Goal: Task Accomplishment & Management: Complete application form

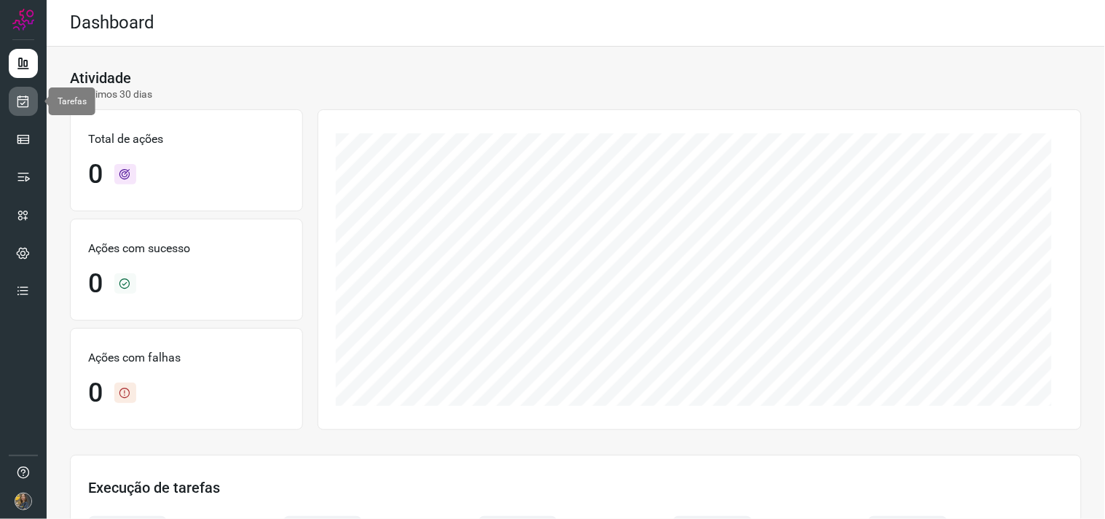
click at [24, 101] on icon at bounding box center [23, 101] width 15 height 15
click at [23, 95] on icon at bounding box center [23, 101] width 15 height 15
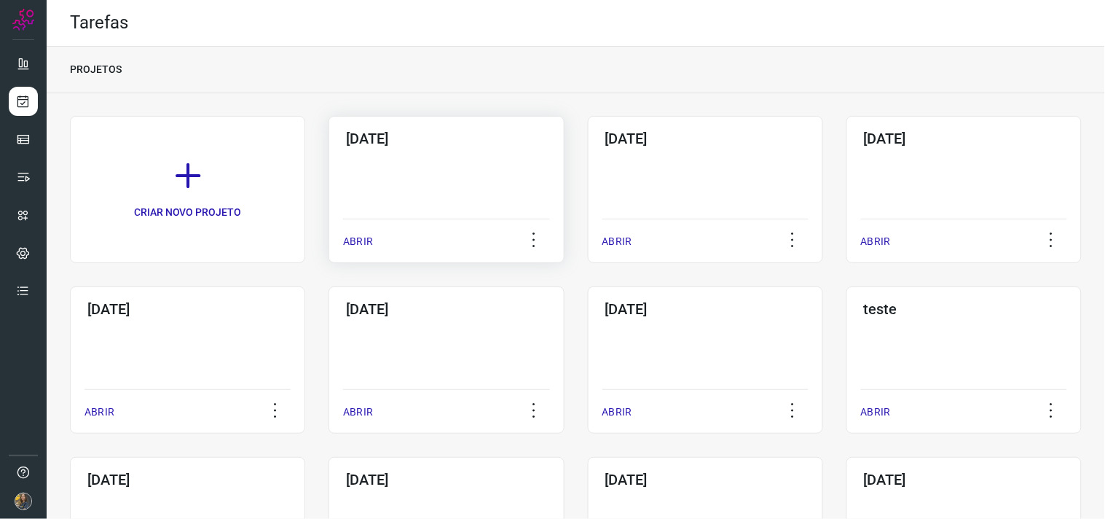
click at [413, 184] on div "12/09/2025 ABRIR" at bounding box center [446, 189] width 235 height 147
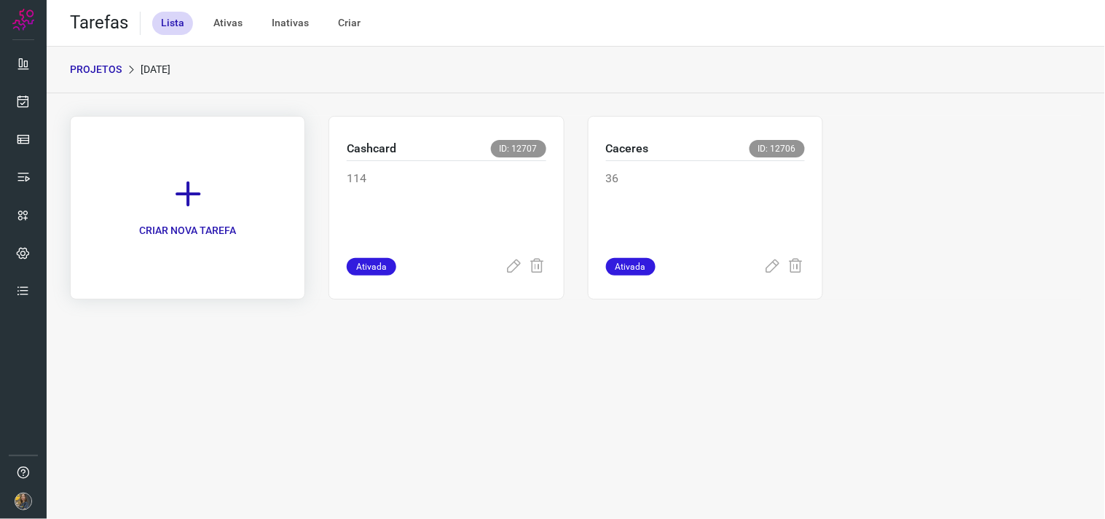
click at [275, 186] on link "CRIAR NOVA TAREFA" at bounding box center [187, 208] width 235 height 184
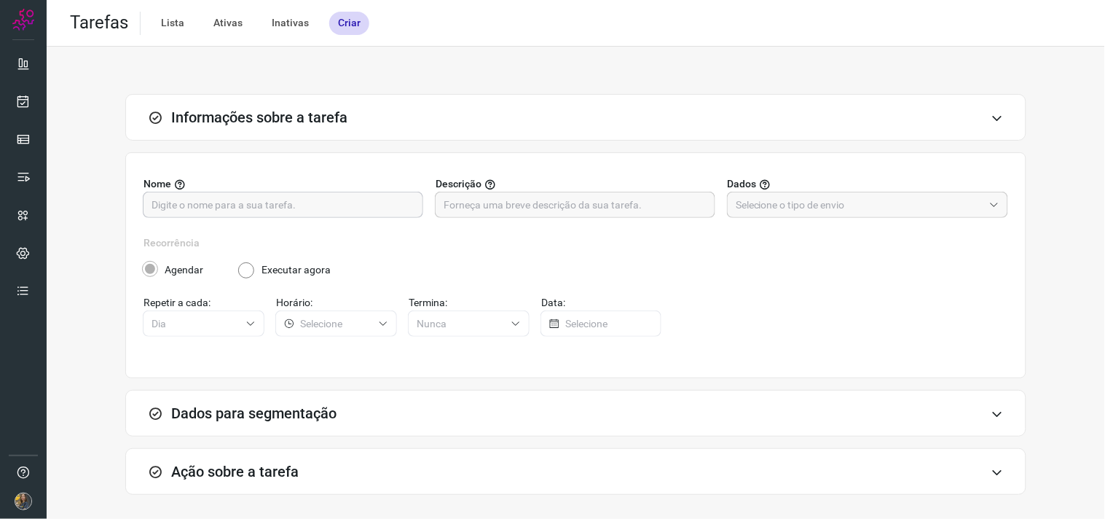
click at [379, 201] on input "text" at bounding box center [283, 204] width 263 height 25
type input "g"
type input "Futuro"
click at [522, 202] on input "text" at bounding box center [575, 204] width 263 height 25
click at [640, 209] on input "text" at bounding box center [575, 204] width 263 height 25
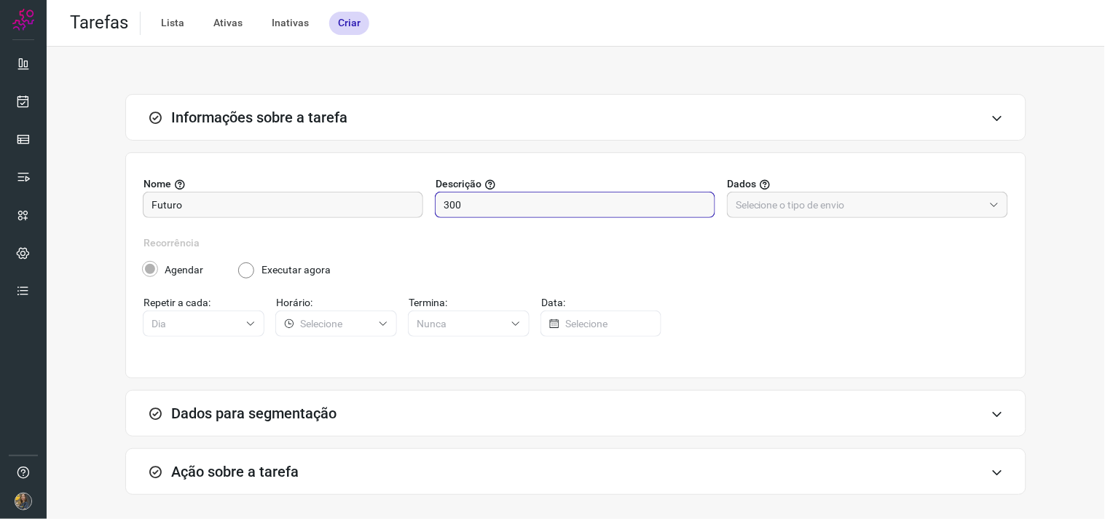
type input "300"
click at [858, 221] on div "Nome Futuro Descrição 300 Dados" at bounding box center [576, 205] width 865 height 59
click at [856, 210] on input "text" at bounding box center [860, 204] width 248 height 25
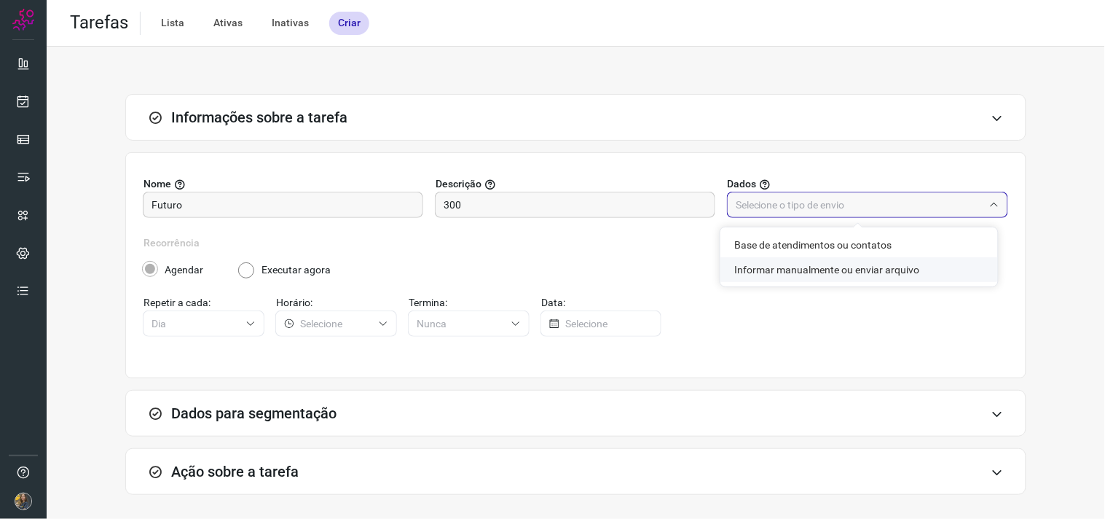
click at [857, 273] on li "Informar manualmente ou enviar arquivo" at bounding box center [859, 269] width 278 height 25
type input "Informar manualmente ou enviar arquivo"
radio input "false"
radio input "true"
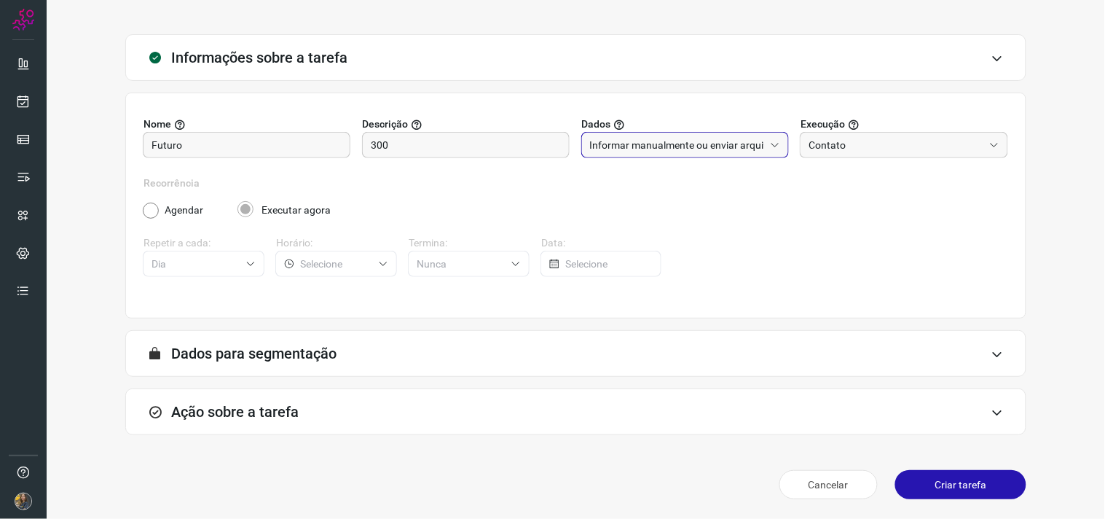
click at [565, 420] on div "Ação sobre a tarefa" at bounding box center [575, 411] width 901 height 47
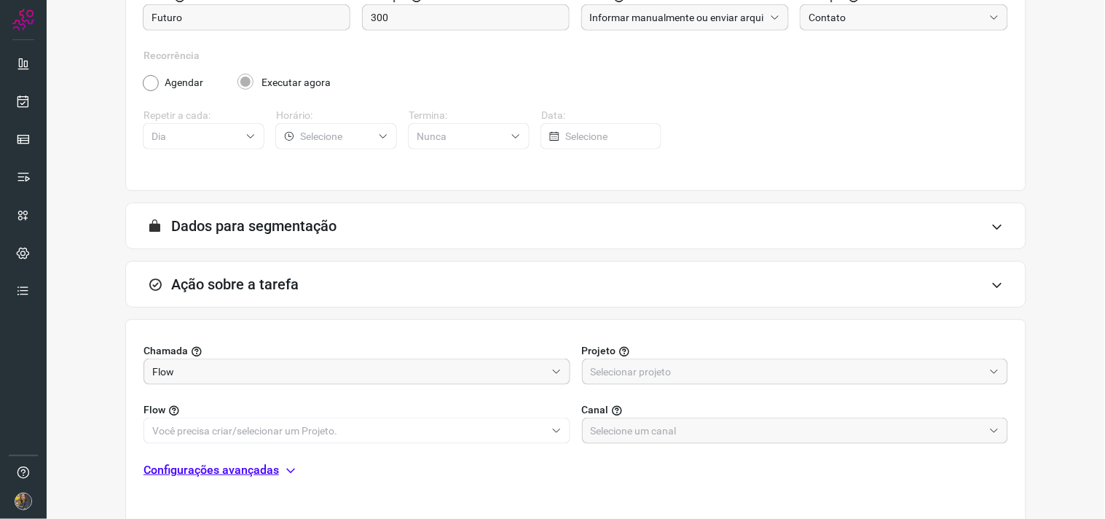
scroll to position [290, 0]
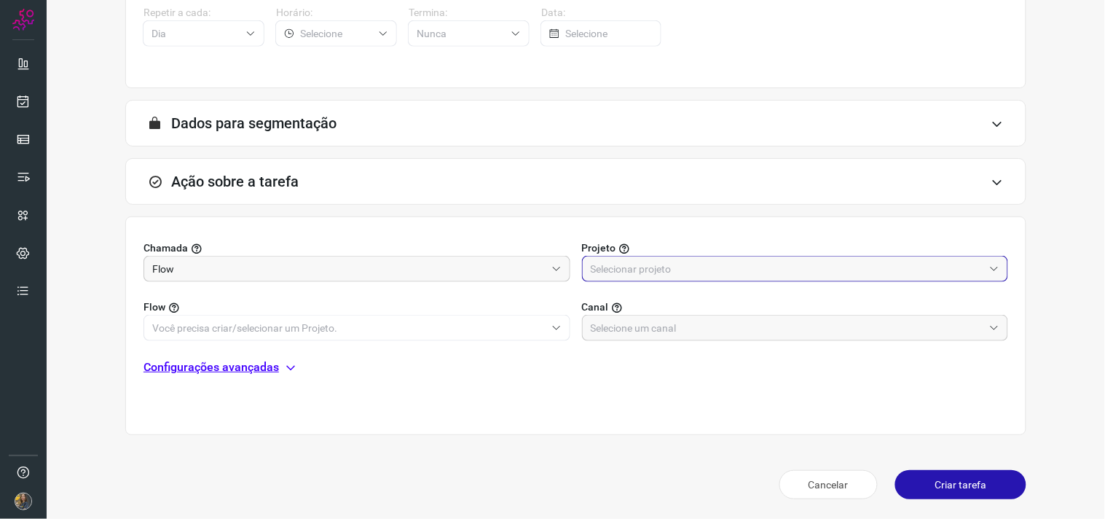
click at [707, 265] on input "text" at bounding box center [787, 268] width 393 height 25
drag, startPoint x: 678, startPoint y: 332, endPoint x: 561, endPoint y: 335, distance: 117.3
click at [676, 332] on li "Automator" at bounding box center [786, 333] width 420 height 25
type input "Automator"
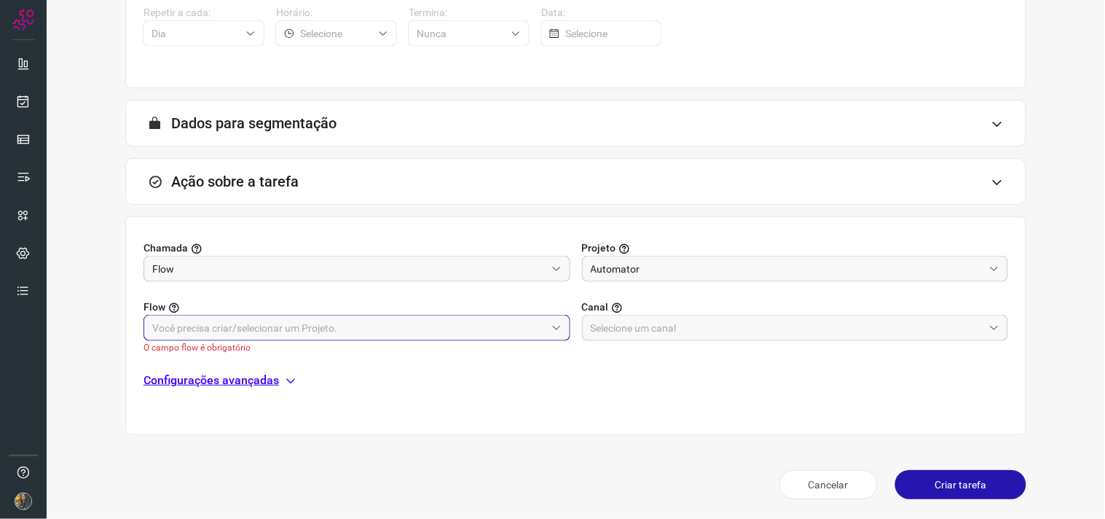
click at [508, 333] on input "text" at bounding box center [348, 327] width 393 height 25
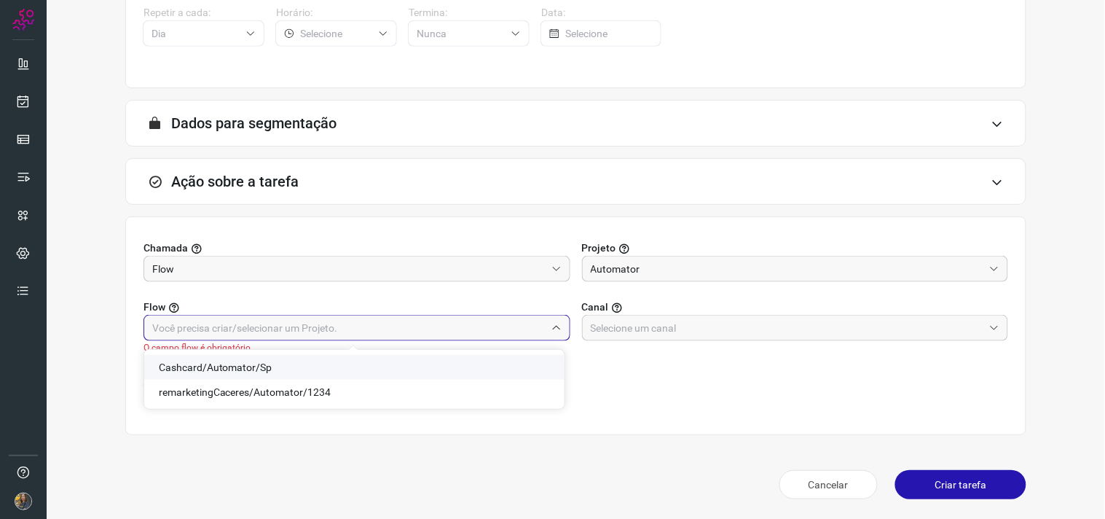
click at [266, 366] on span "Cashcard/Automator/Sp" at bounding box center [216, 367] width 114 height 12
type input "Cashcard/Automator/Sp"
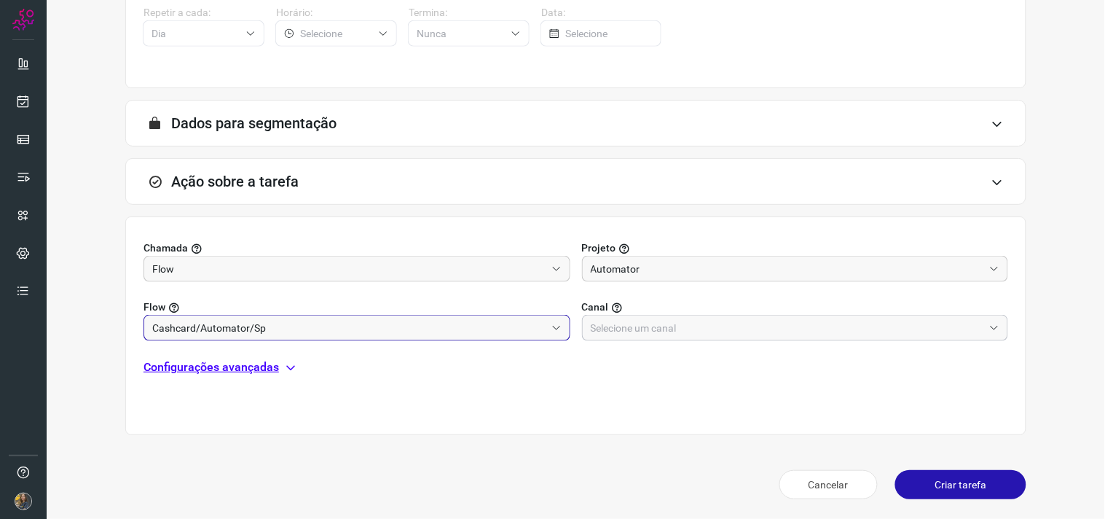
click at [748, 326] on input "text" at bounding box center [787, 327] width 393 height 25
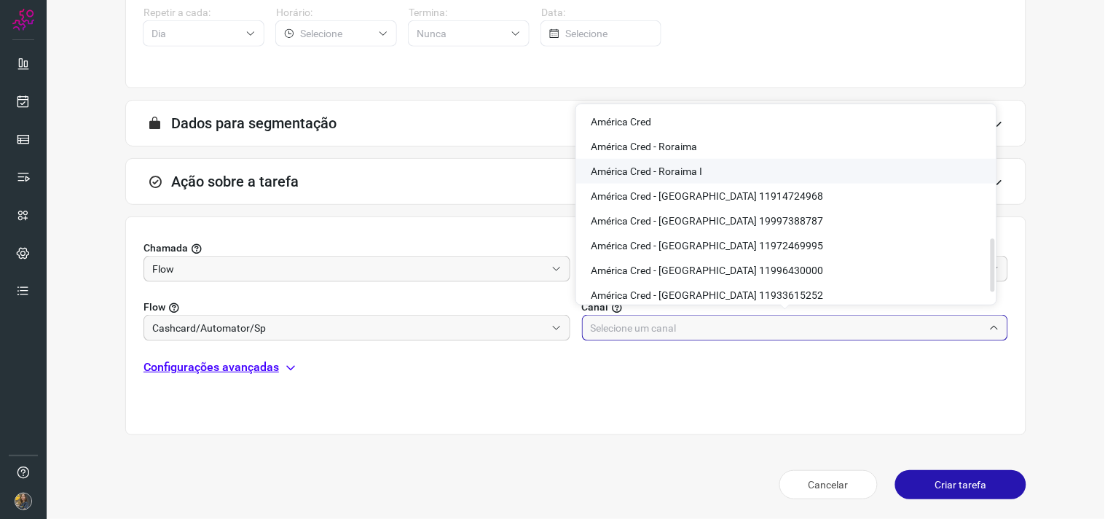
scroll to position [528, 0]
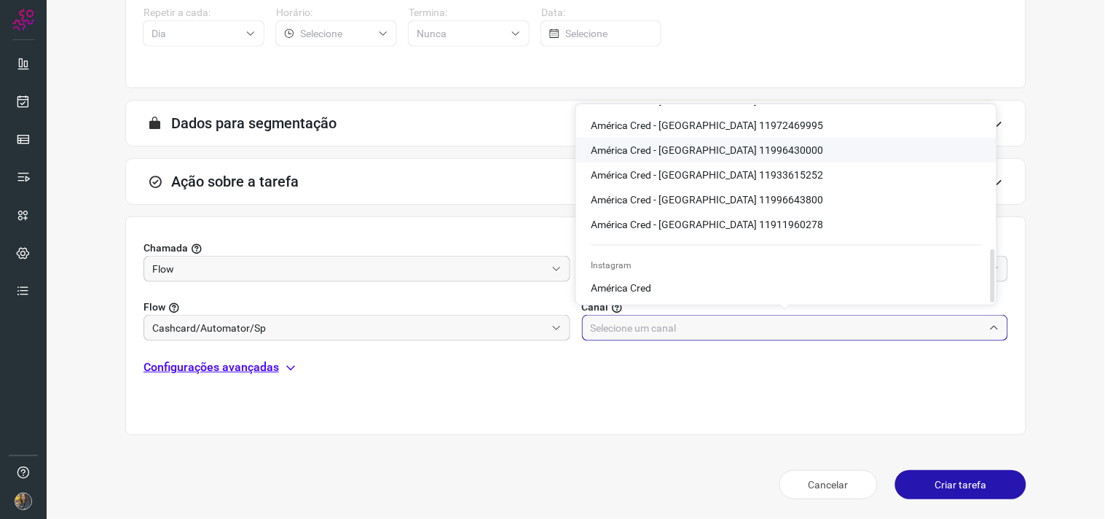
click at [772, 152] on li "América Cred - São Paulo 11996430000" at bounding box center [786, 150] width 420 height 25
type input "América Cred - São Paulo 11996430000"
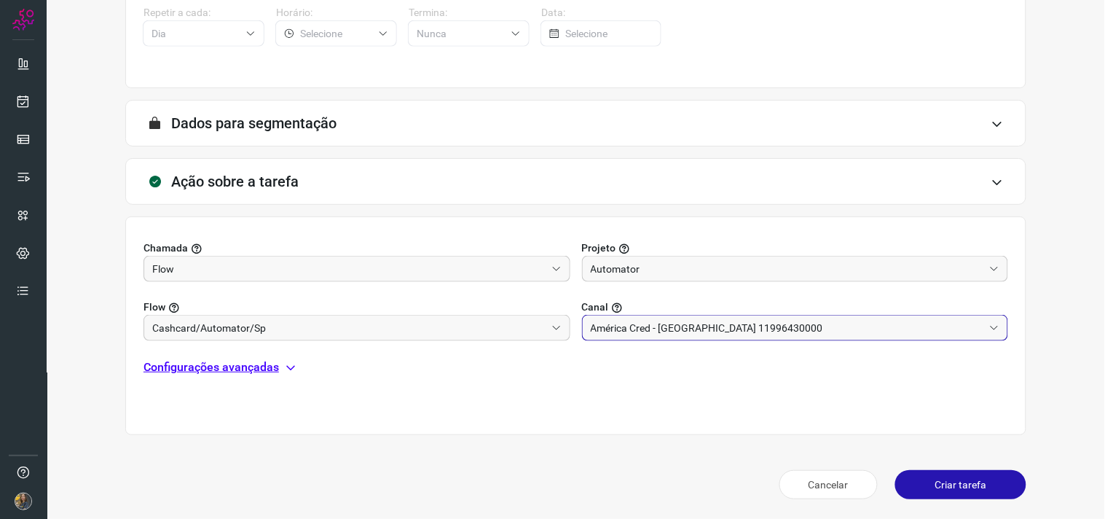
click at [258, 364] on p "Configurações avançadas" at bounding box center [211, 366] width 135 height 17
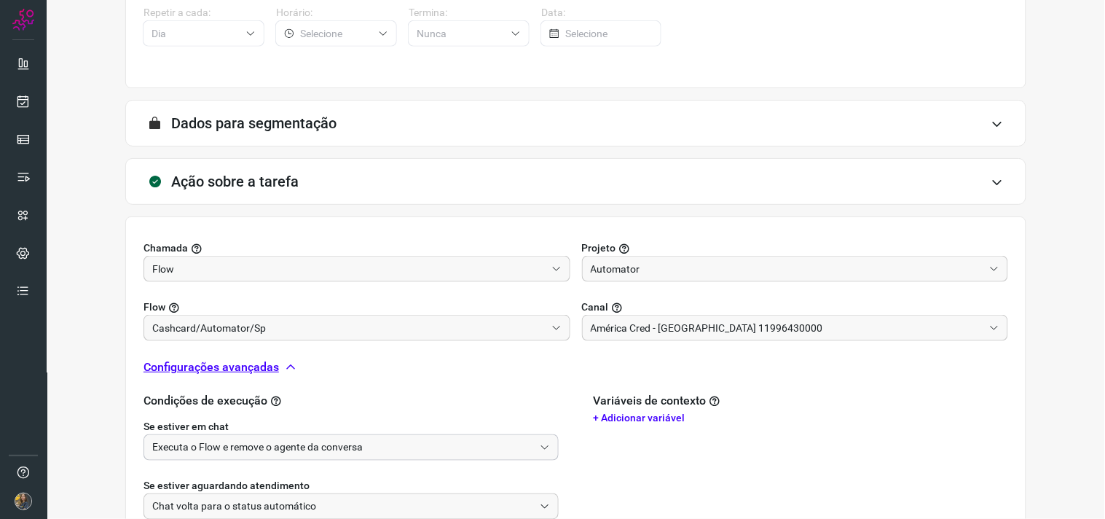
click at [301, 440] on input "Executa o Flow e remove o agente da conversa" at bounding box center [343, 447] width 382 height 25
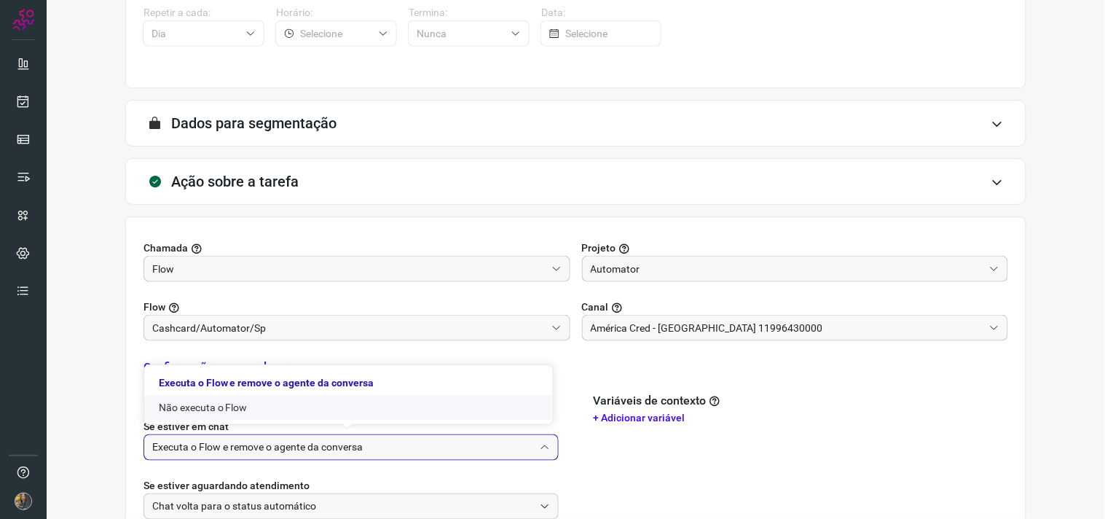
click at [259, 411] on li "Não executa o Flow" at bounding box center [348, 407] width 409 height 25
type input "Não executa o Flow"
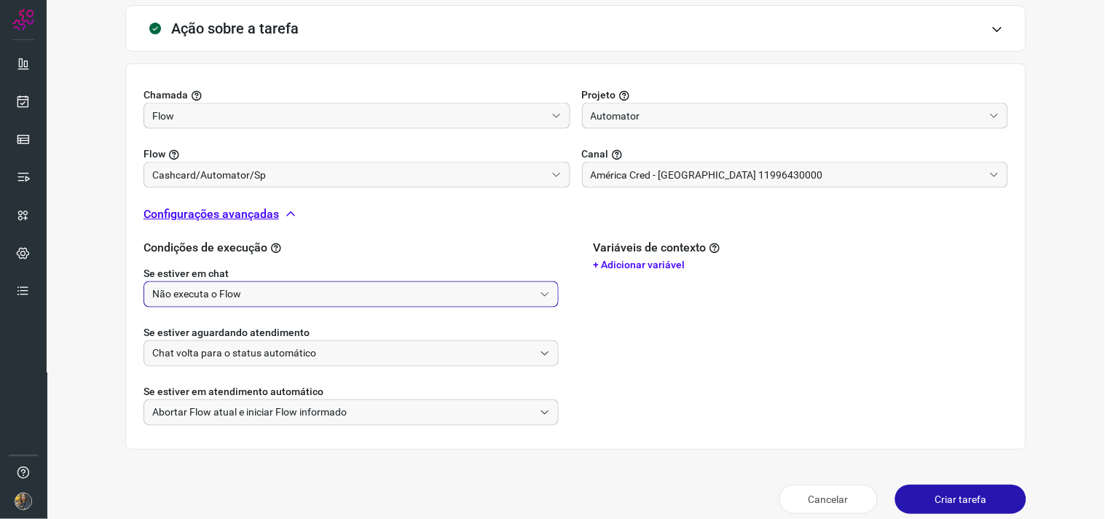
scroll to position [457, 0]
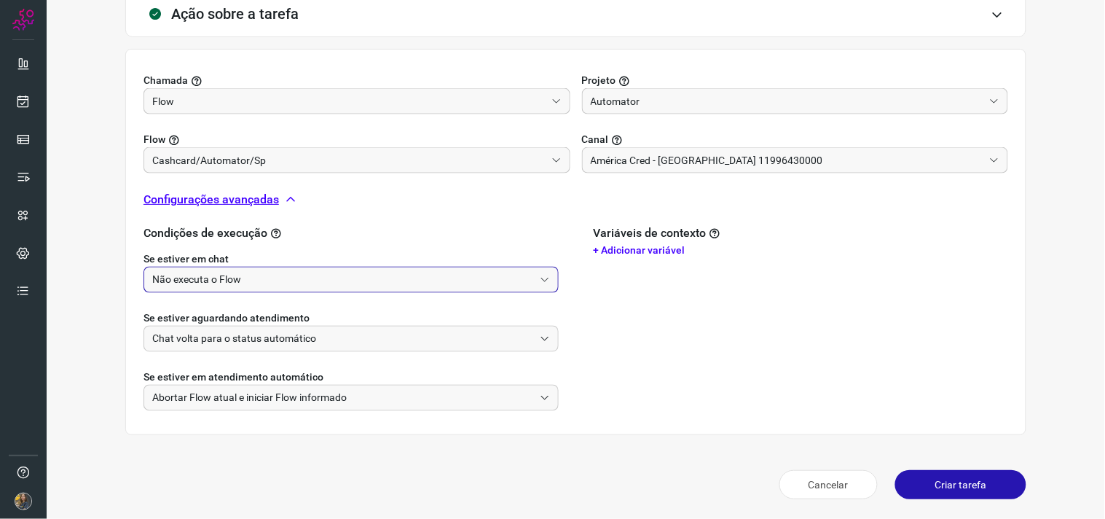
click at [908, 471] on button "Criar tarefa" at bounding box center [960, 484] width 131 height 29
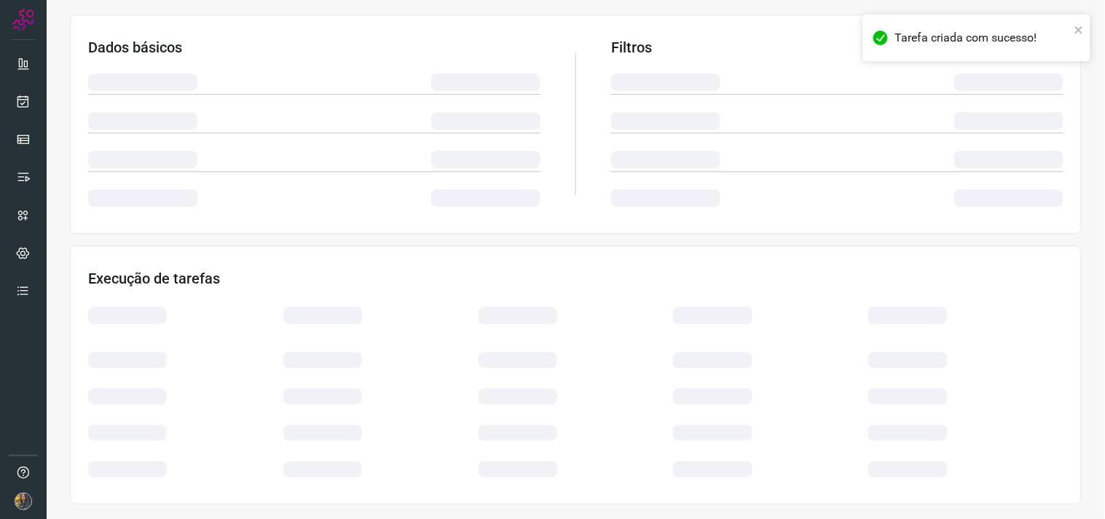
scroll to position [234, 0]
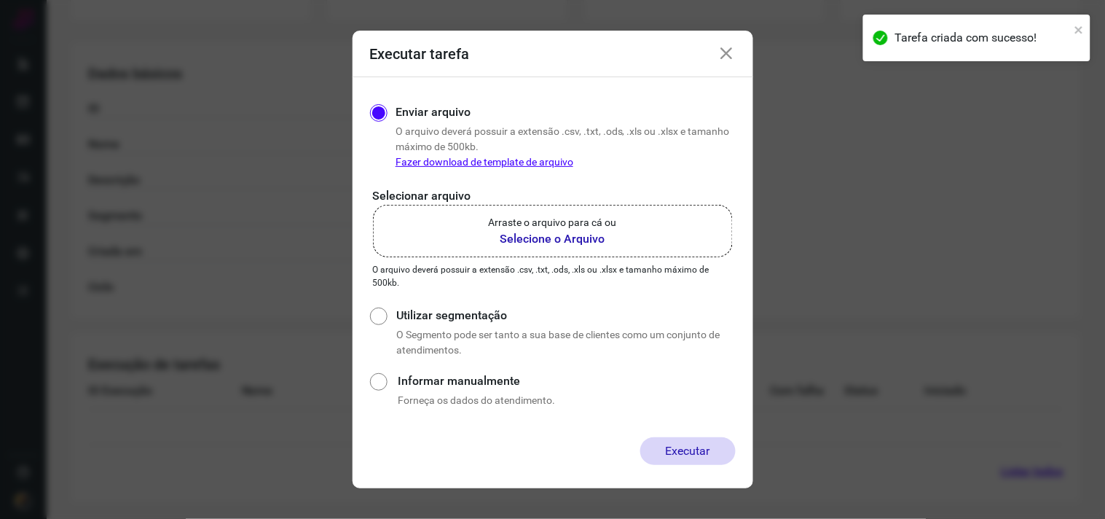
click at [598, 251] on label "Arraste o arquivo para cá ou Selecione o Arquivo" at bounding box center [553, 231] width 360 height 52
click at [0, 0] on input "Arraste o arquivo para cá ou Selecione o Arquivo" at bounding box center [0, 0] width 0 height 0
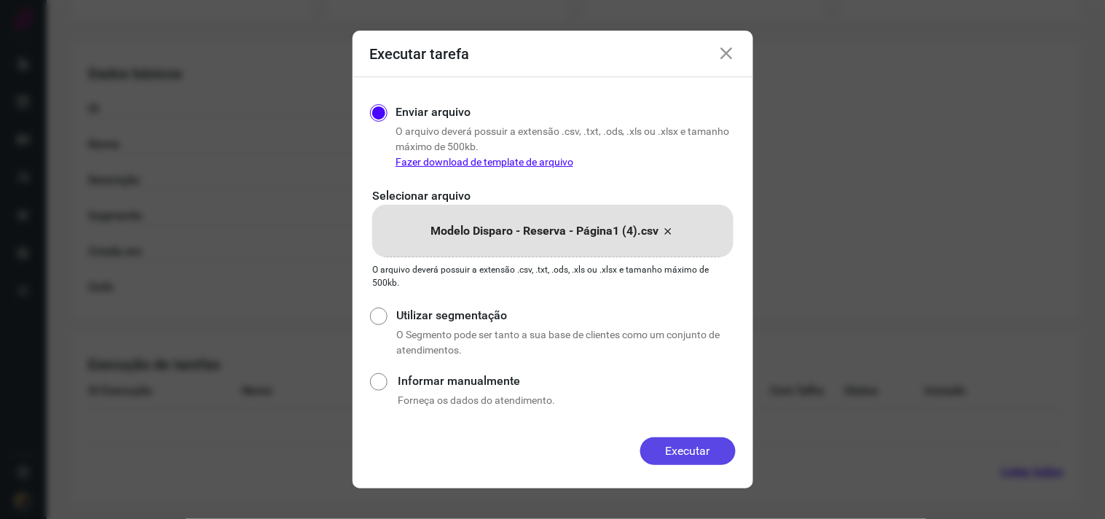
click at [702, 443] on button "Executar" at bounding box center [687, 451] width 95 height 28
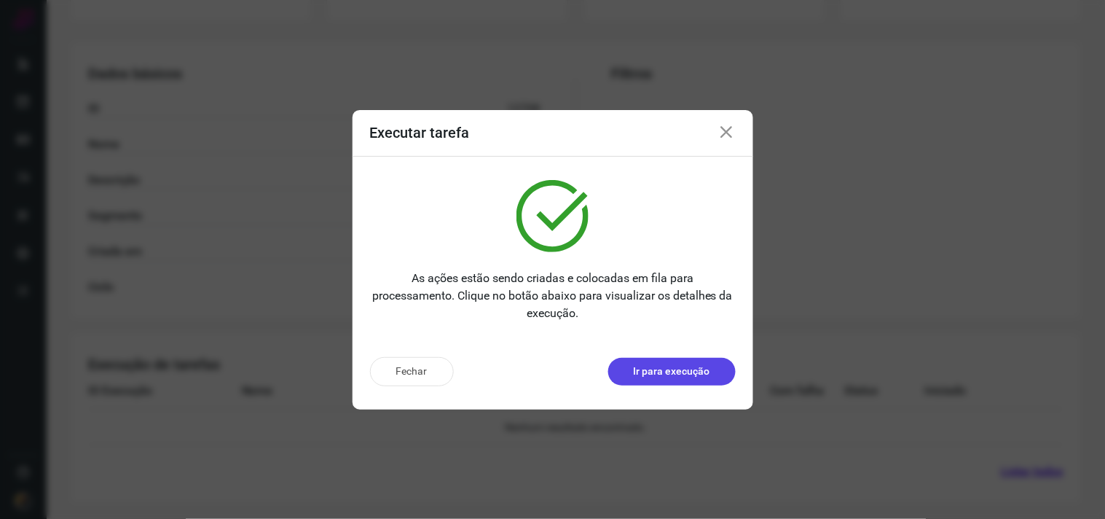
click at [653, 362] on button "Ir para execução" at bounding box center [671, 372] width 127 height 28
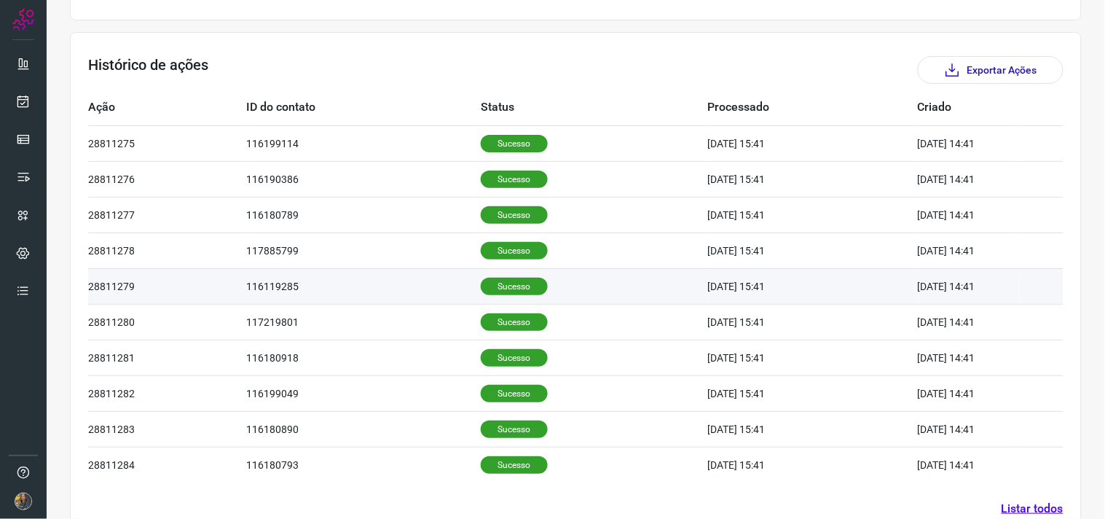
scroll to position [404, 0]
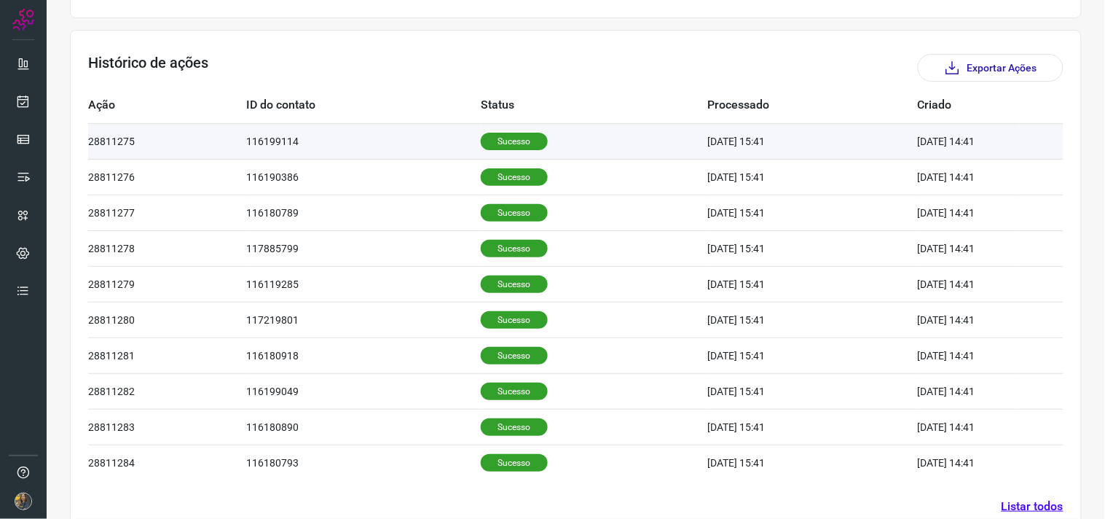
click at [481, 135] on p "Sucesso" at bounding box center [514, 141] width 67 height 17
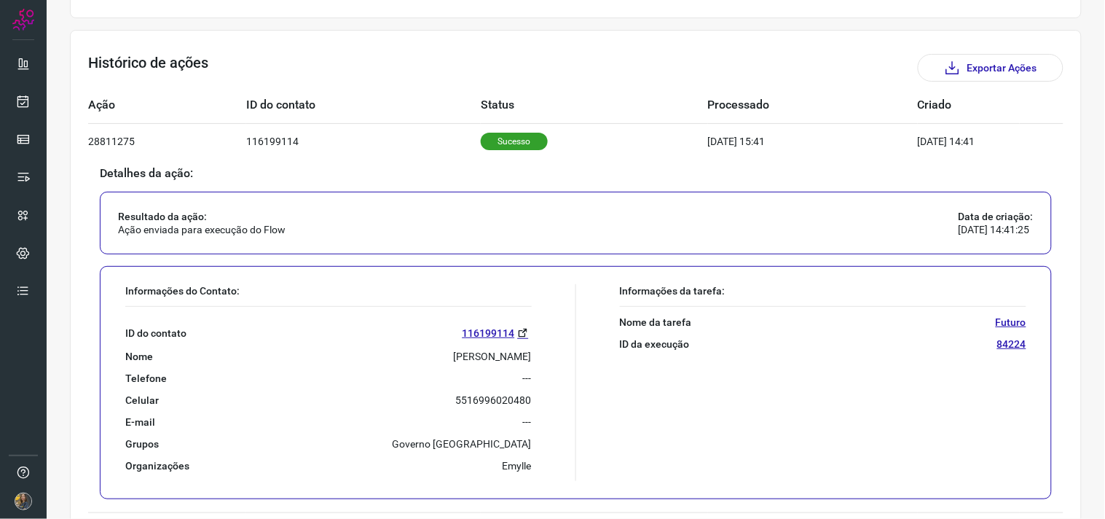
click at [455, 358] on p "JANE ROSELI MAUER" at bounding box center [493, 356] width 78 height 13
copy p "JANE ROSELI MAUER"
click at [38, 106] on div at bounding box center [23, 259] width 47 height 519
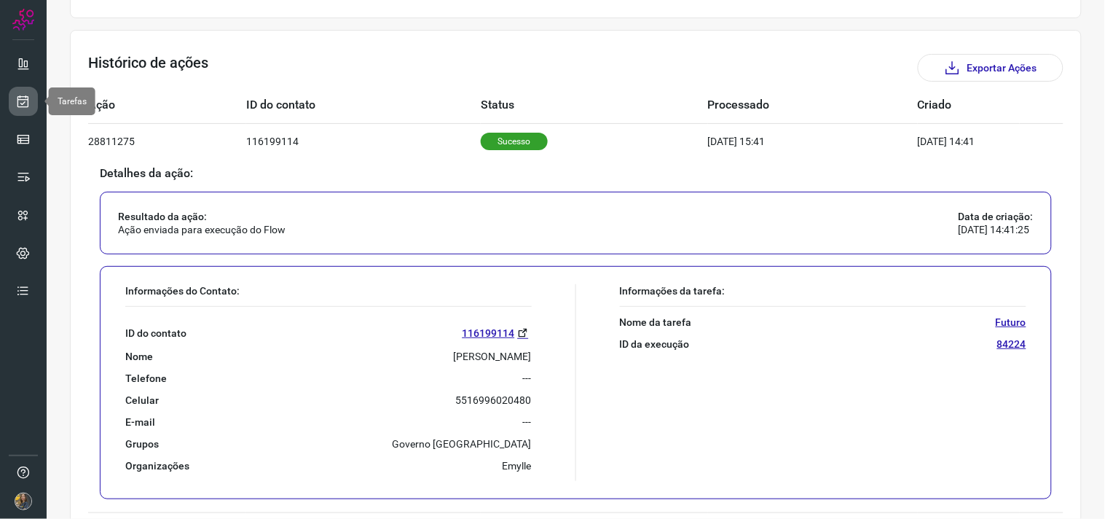
click at [17, 103] on icon at bounding box center [23, 101] width 15 height 15
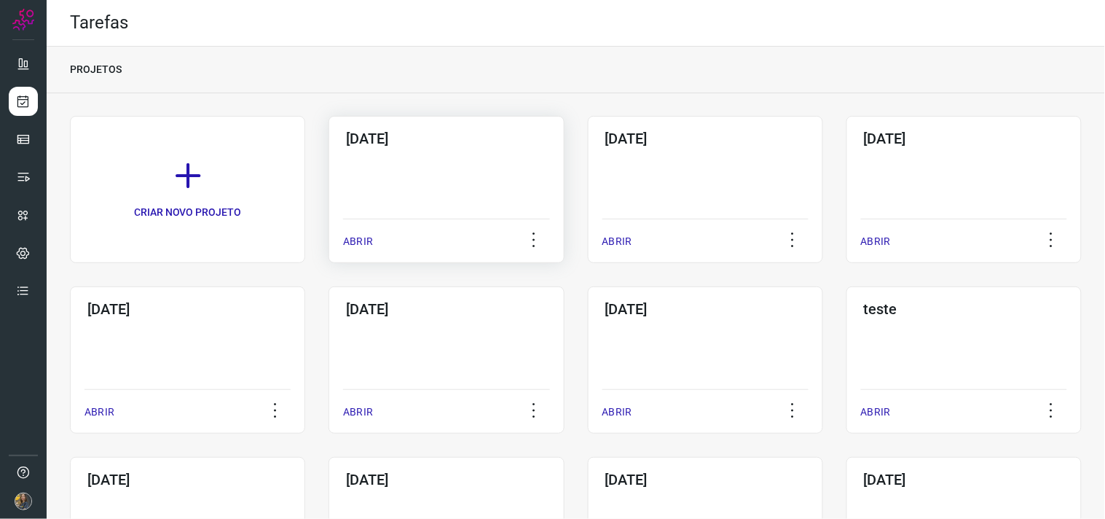
click at [417, 187] on div "12/09/2025 ABRIR" at bounding box center [446, 189] width 235 height 147
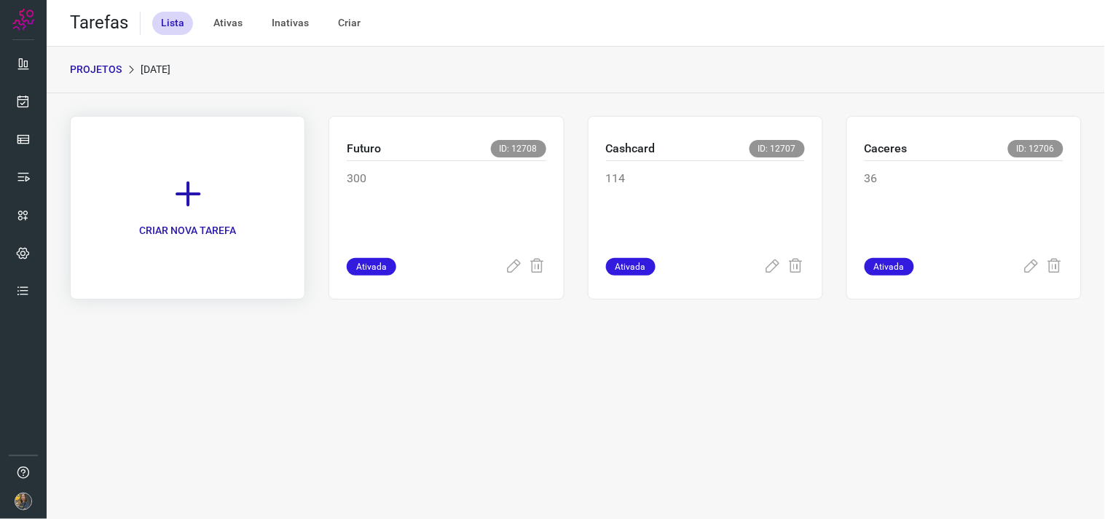
click at [213, 188] on link "CRIAR NOVA TAREFA" at bounding box center [187, 208] width 235 height 184
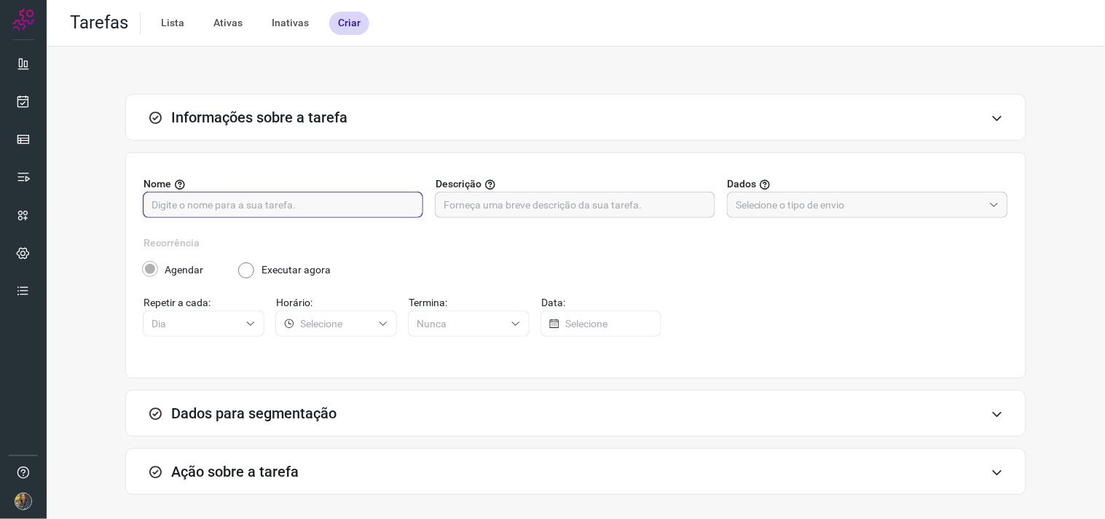
click at [267, 203] on input "text" at bounding box center [283, 204] width 263 height 25
type input "Futuro 2"
click at [500, 205] on input "text" at bounding box center [575, 204] width 263 height 25
click at [810, 214] on input "text" at bounding box center [860, 204] width 248 height 25
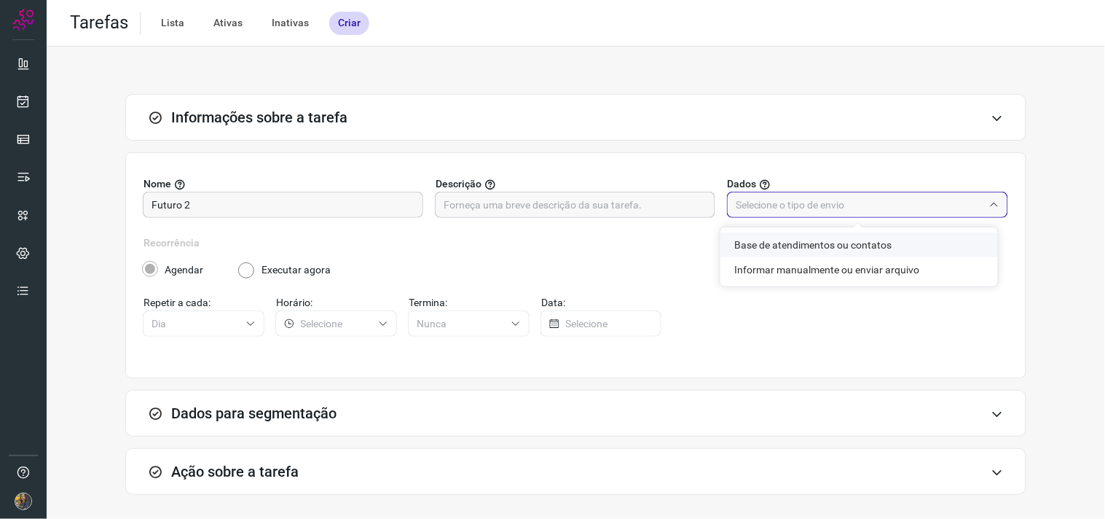
click at [591, 201] on input "text" at bounding box center [575, 204] width 263 height 25
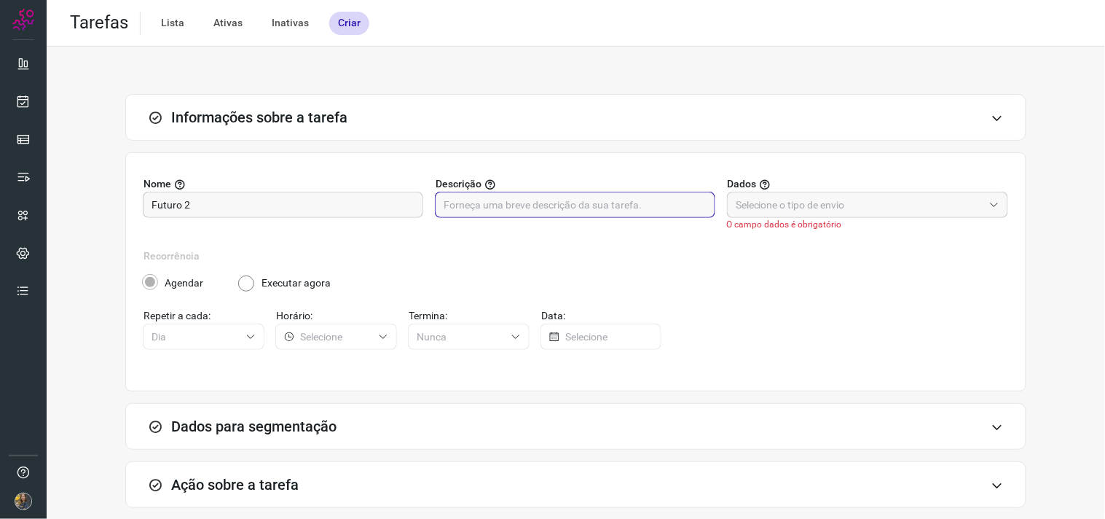
click at [616, 200] on input "text" at bounding box center [575, 204] width 263 height 25
type input "379"
click at [836, 213] on input "text" at bounding box center [860, 204] width 248 height 25
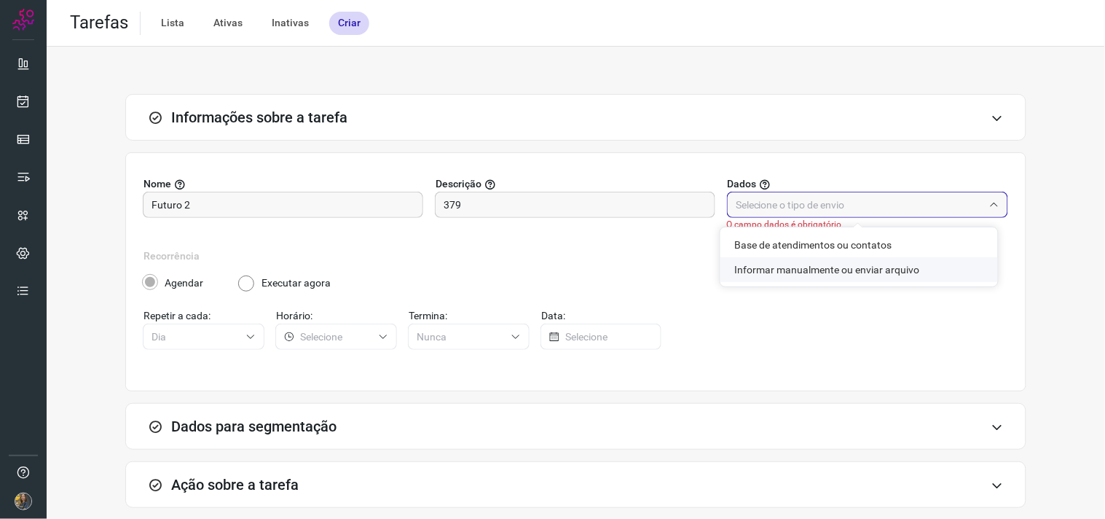
click at [801, 271] on li "Informar manualmente ou enviar arquivo" at bounding box center [859, 269] width 278 height 25
type input "Informar manualmente ou enviar arquivo"
radio input "false"
radio input "true"
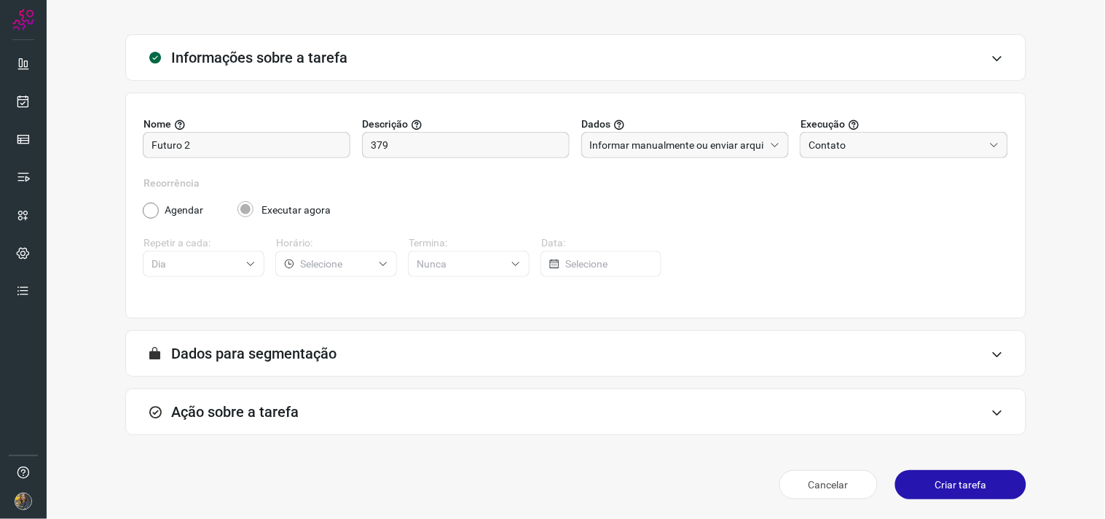
click at [452, 409] on div "Ação sobre a tarefa" at bounding box center [575, 411] width 901 height 47
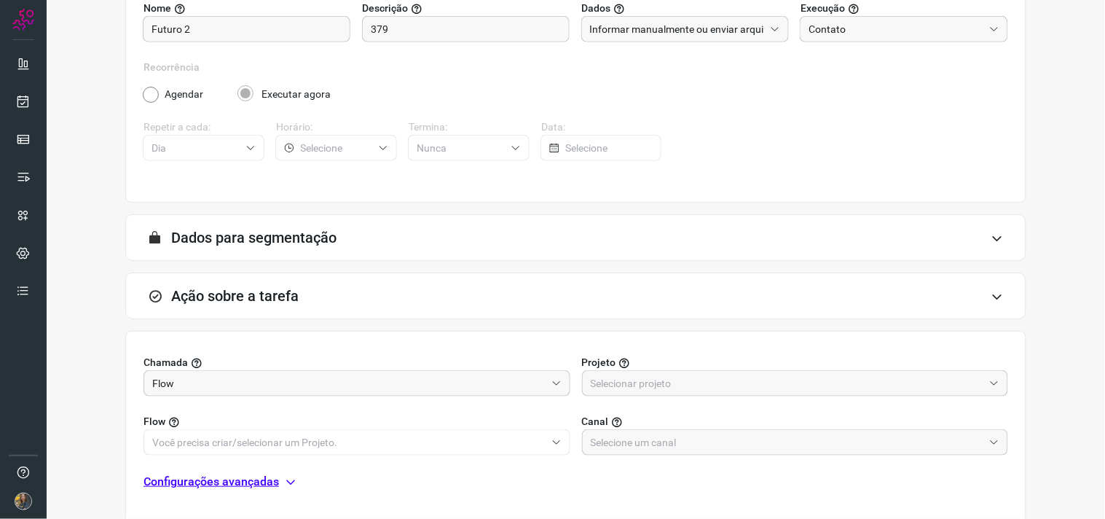
scroll to position [290, 0]
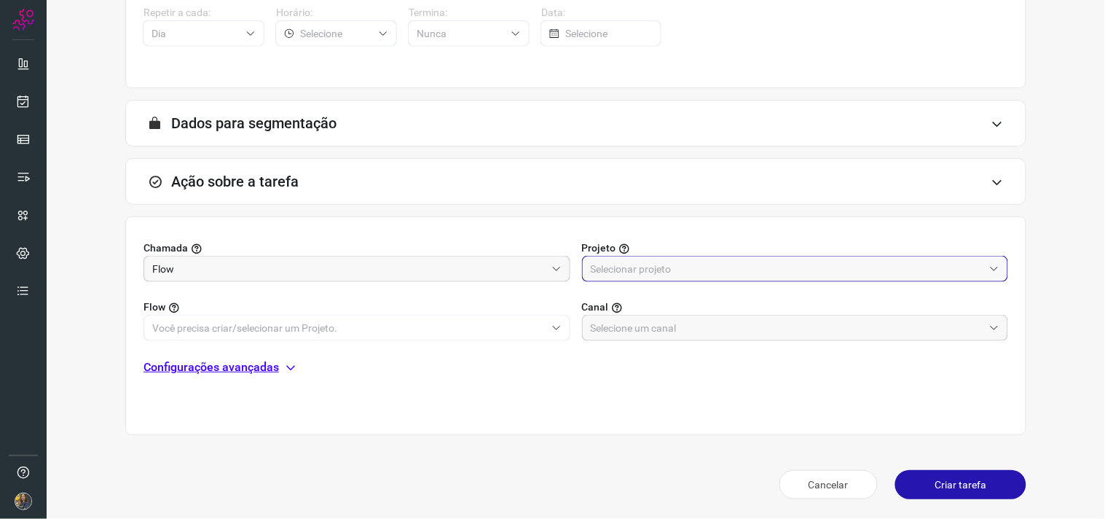
click at [692, 272] on input "text" at bounding box center [787, 268] width 393 height 25
click at [616, 323] on li "Automator" at bounding box center [786, 333] width 420 height 25
type input "Automator"
click at [492, 319] on input "text" at bounding box center [348, 327] width 393 height 25
drag, startPoint x: 459, startPoint y: 289, endPoint x: 448, endPoint y: 294, distance: 11.8
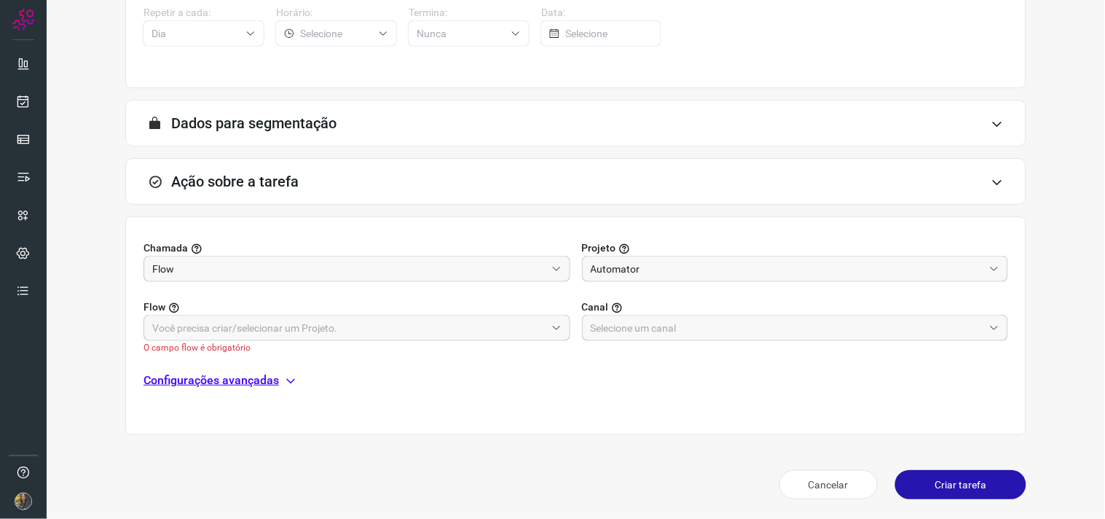
click at [448, 294] on div "Flow O campo flow é obrigatório Canal" at bounding box center [576, 318] width 865 height 72
click at [314, 358] on div "Chamada Flow Projeto Automator Flow O campo flow é obrigatório Canal Configuraç…" at bounding box center [575, 325] width 901 height 219
click at [315, 333] on input "text" at bounding box center [348, 327] width 393 height 25
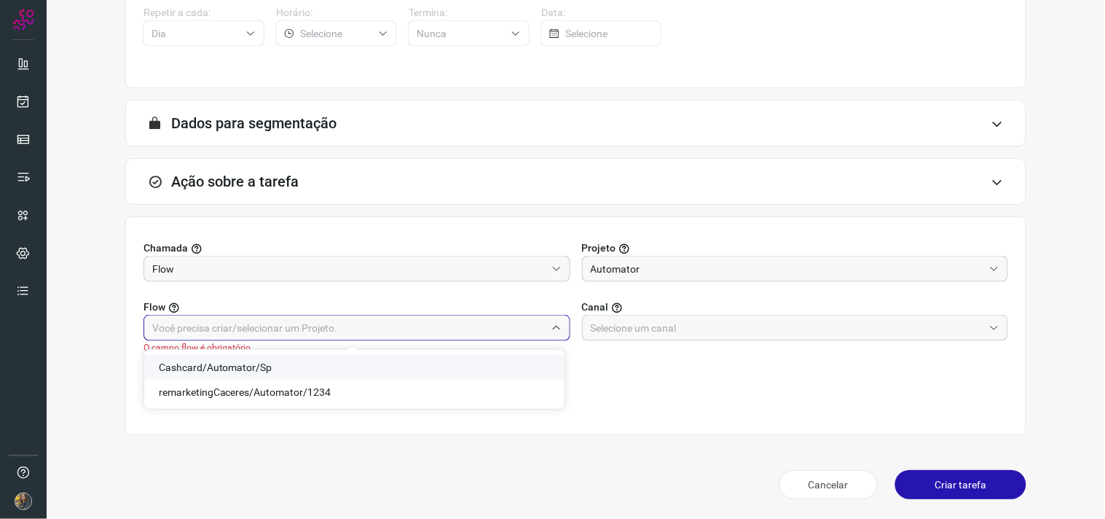
click at [248, 363] on span "Cashcard/Automator/Sp" at bounding box center [216, 367] width 114 height 12
type input "Cashcard/Automator/Sp"
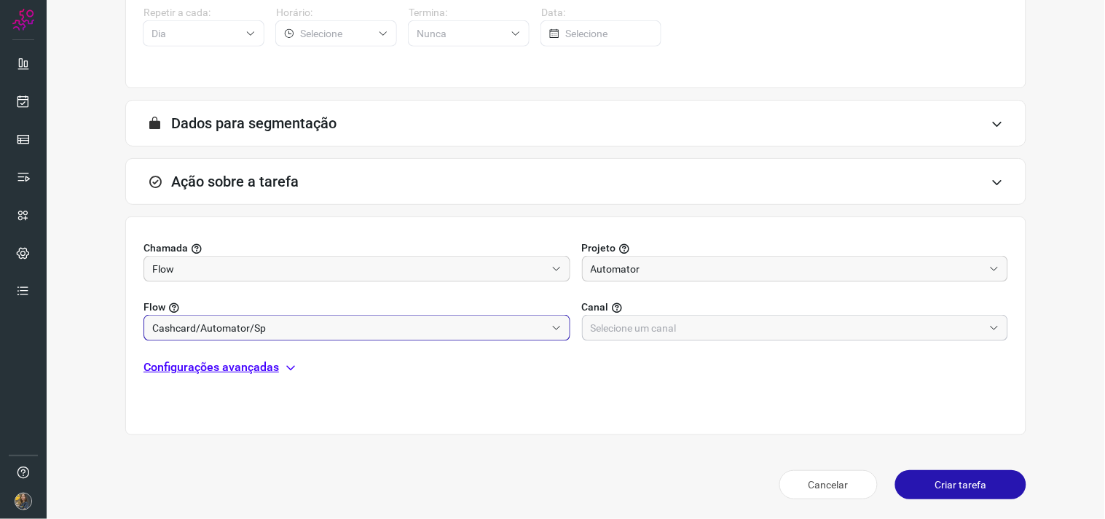
drag, startPoint x: 557, startPoint y: 326, endPoint x: 598, endPoint y: 322, distance: 41.8
click at [563, 325] on div "Cashcard/Automator/Sp" at bounding box center [357, 328] width 427 height 26
click at [598, 322] on input "text" at bounding box center [787, 327] width 393 height 25
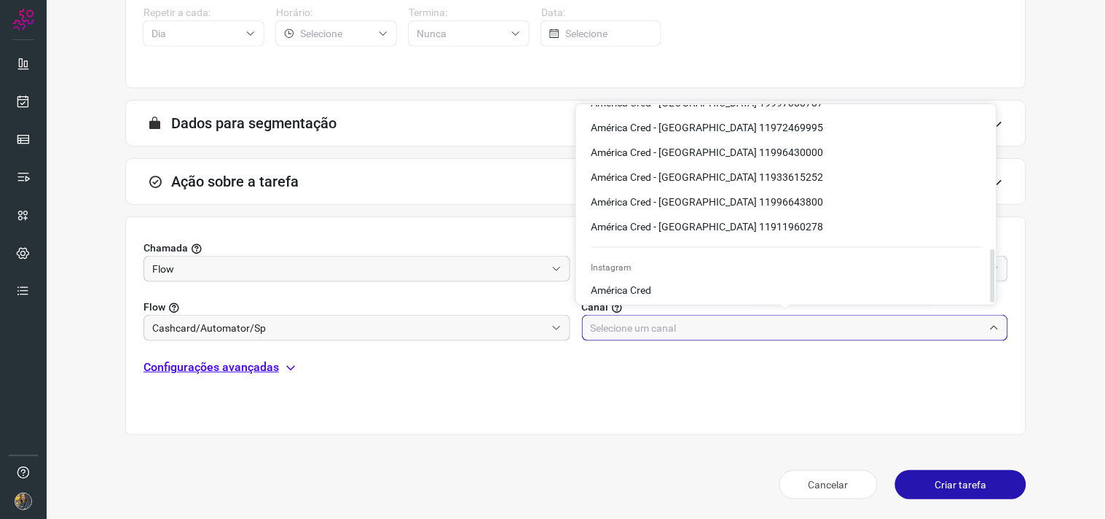
scroll to position [528, 0]
click at [777, 170] on li "América Cred - São Paulo 11933615252" at bounding box center [786, 174] width 420 height 25
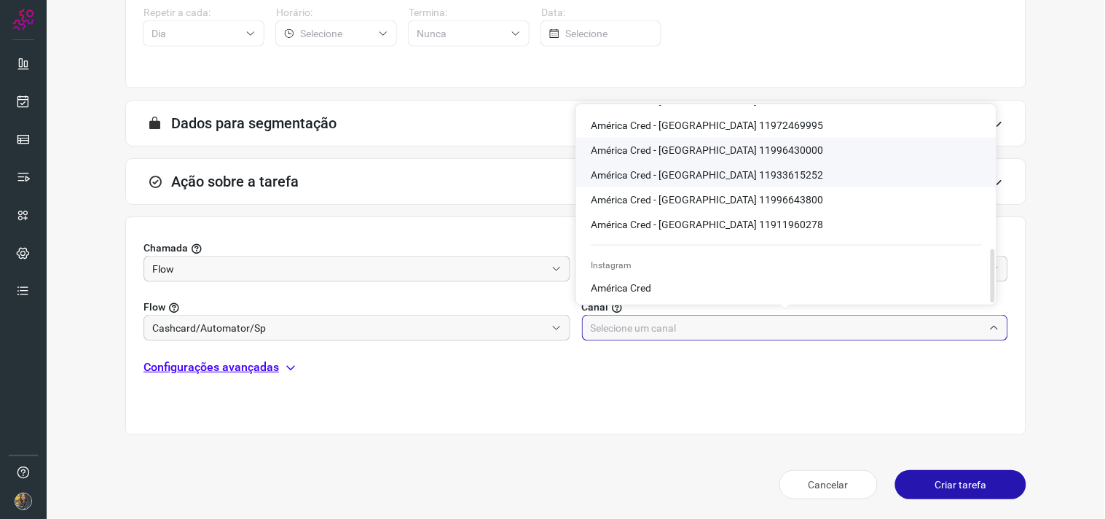
type input "América Cred - São Paulo 11933615252"
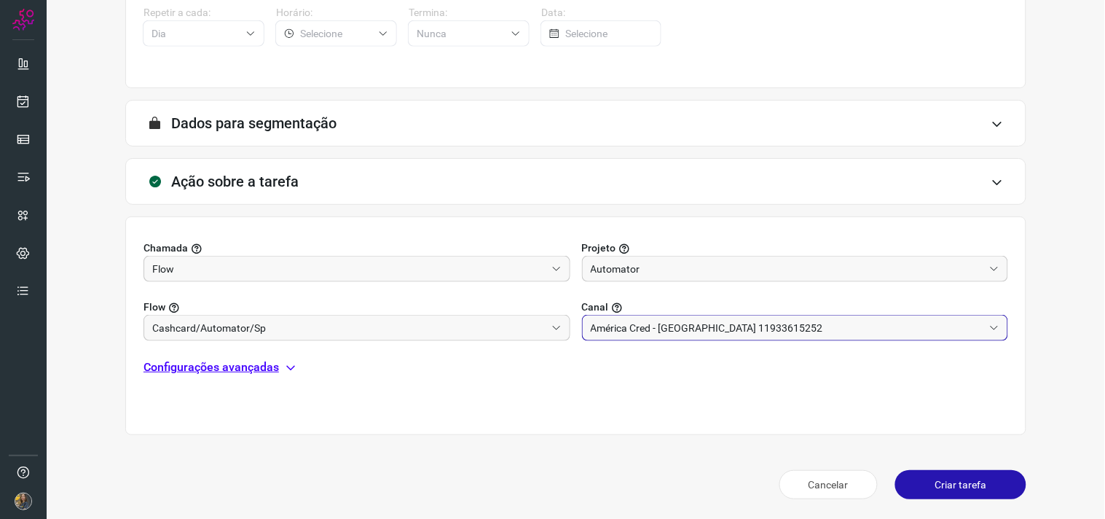
click at [207, 366] on p "Configurações avançadas" at bounding box center [211, 366] width 135 height 17
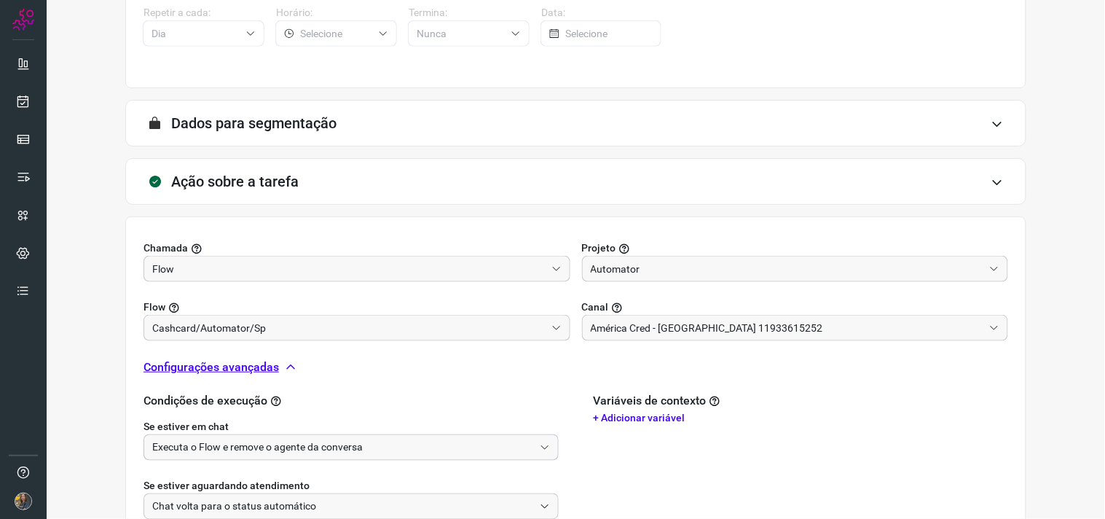
click at [237, 450] on input "Executa o Flow e remove o agente da conversa" at bounding box center [343, 447] width 382 height 25
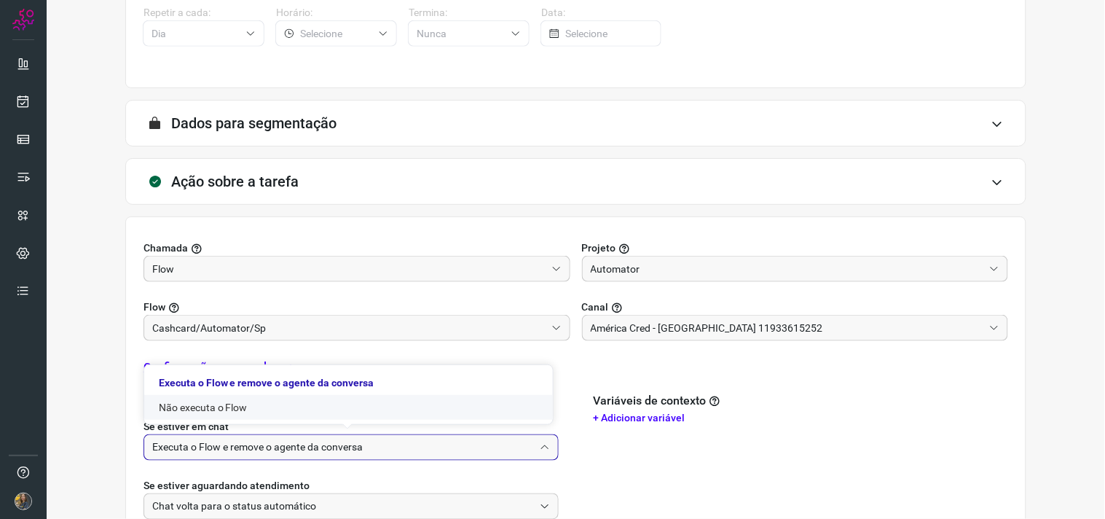
click at [219, 414] on li "Não executa o Flow" at bounding box center [348, 407] width 409 height 25
type input "Não executa o Flow"
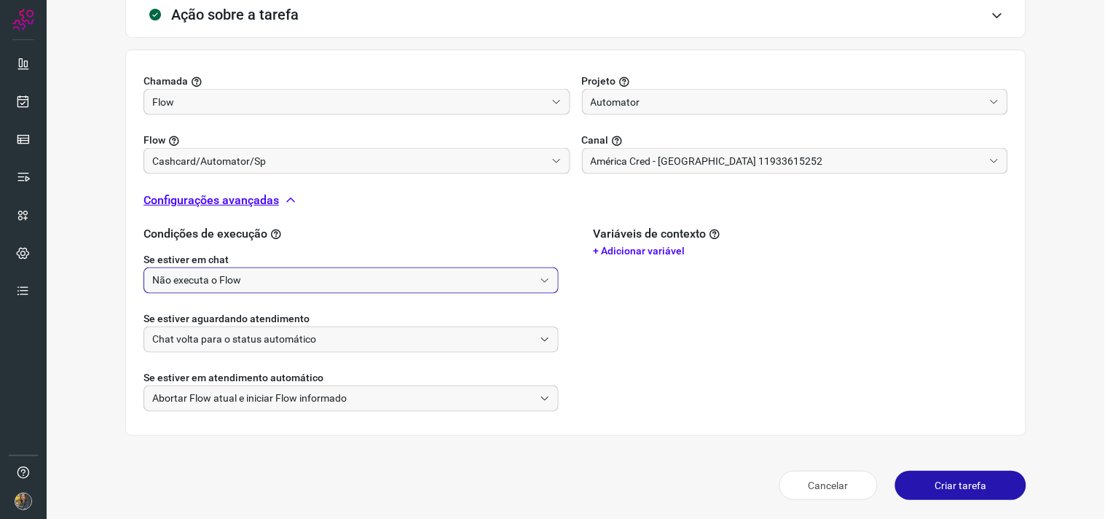
scroll to position [457, 0]
click at [957, 490] on button "Criar tarefa" at bounding box center [960, 484] width 131 height 29
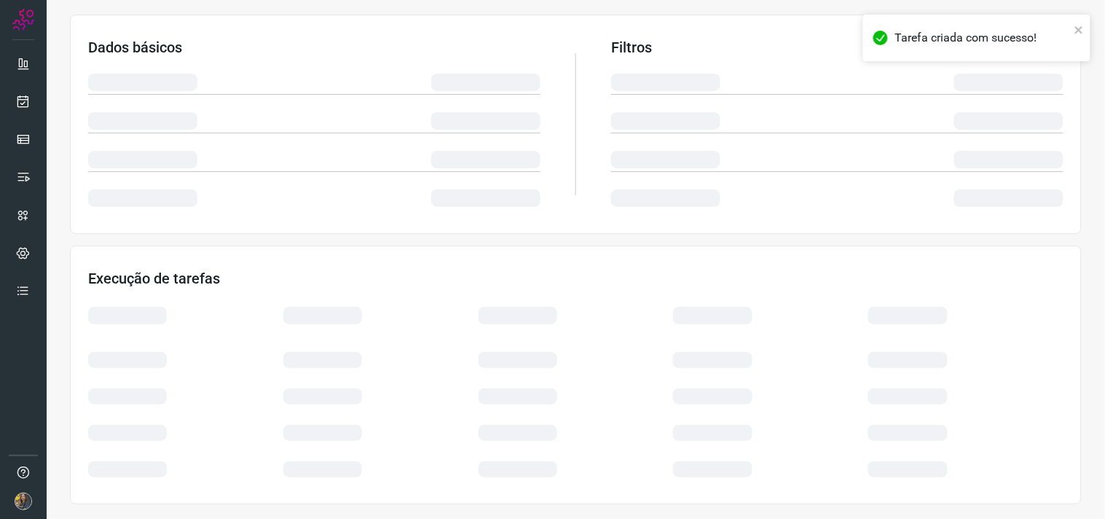
scroll to position [234, 0]
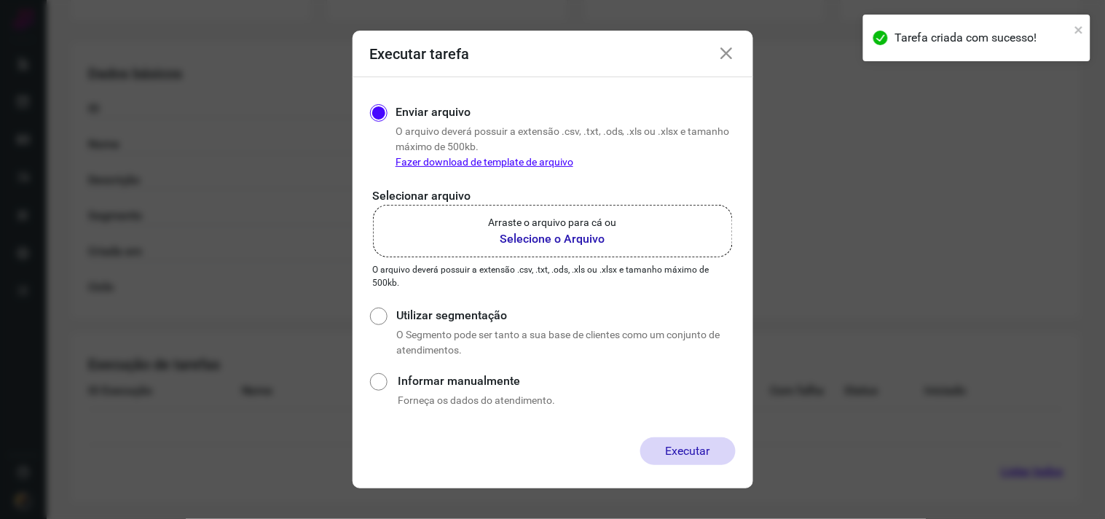
click at [520, 232] on b "Selecione o Arquivo" at bounding box center [553, 238] width 128 height 17
click at [0, 0] on input "Arraste o arquivo para cá ou Selecione o Arquivo" at bounding box center [0, 0] width 0 height 0
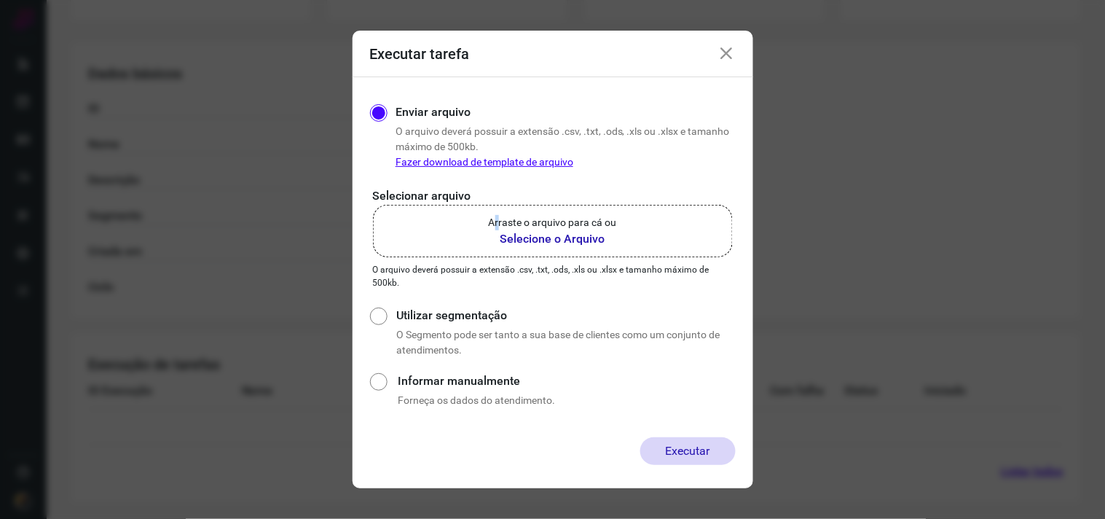
click at [499, 227] on p "Arraste o arquivo para cá ou" at bounding box center [553, 222] width 128 height 15
click at [489, 240] on b "Selecione o Arquivo" at bounding box center [553, 238] width 128 height 17
click at [0, 0] on input "Arraste o arquivo para cá ou Selecione o Arquivo" at bounding box center [0, 0] width 0 height 0
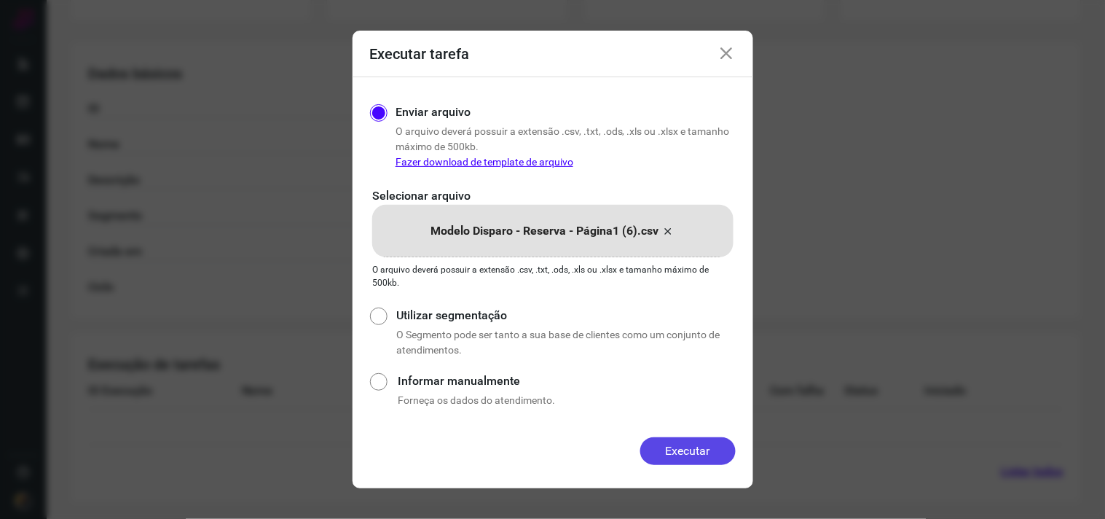
click at [711, 454] on button "Executar" at bounding box center [687, 451] width 95 height 28
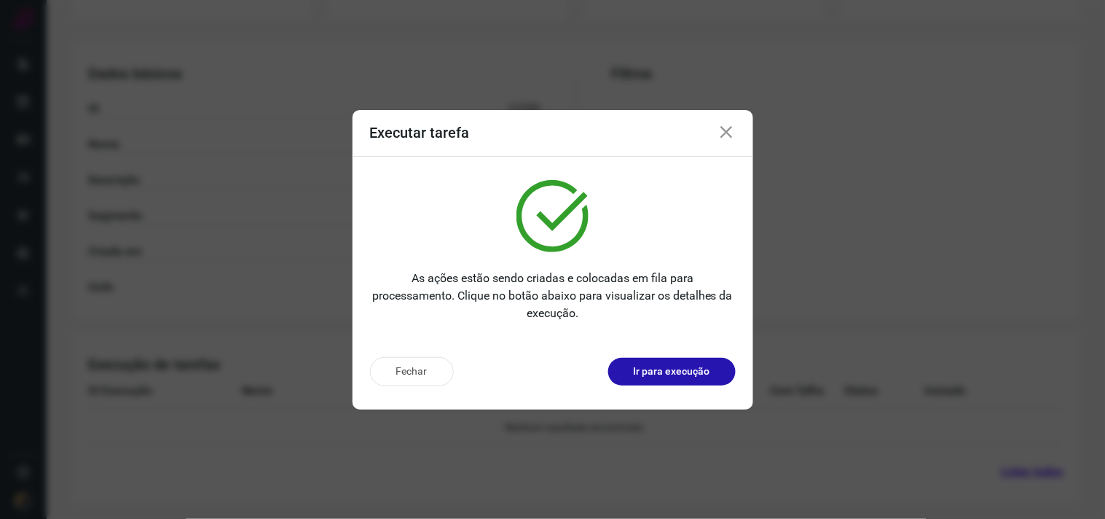
click at [680, 372] on p "Ir para execução" at bounding box center [672, 370] width 76 height 15
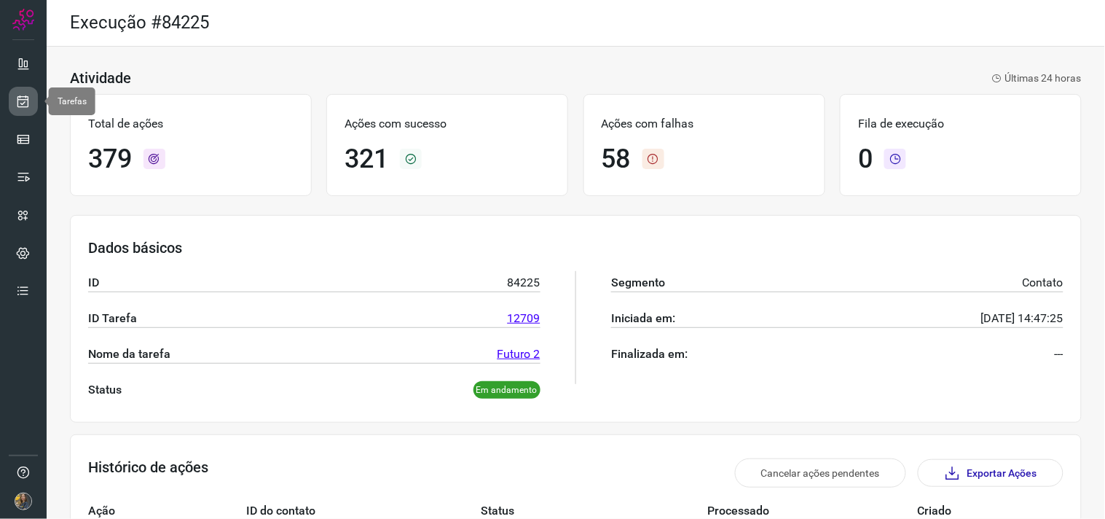
click at [26, 97] on icon at bounding box center [23, 101] width 15 height 15
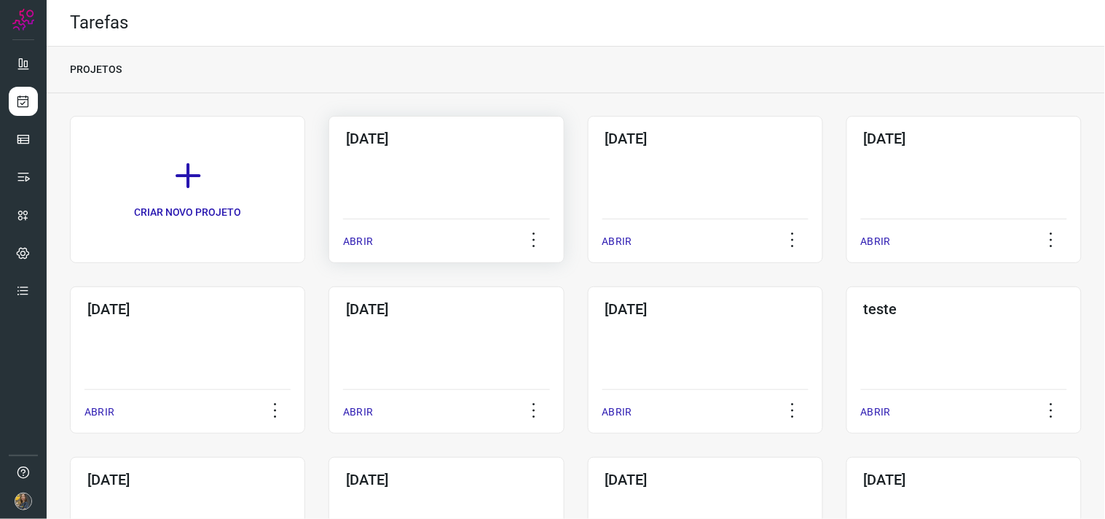
click at [390, 158] on div "12/09/2025 ABRIR" at bounding box center [446, 189] width 235 height 147
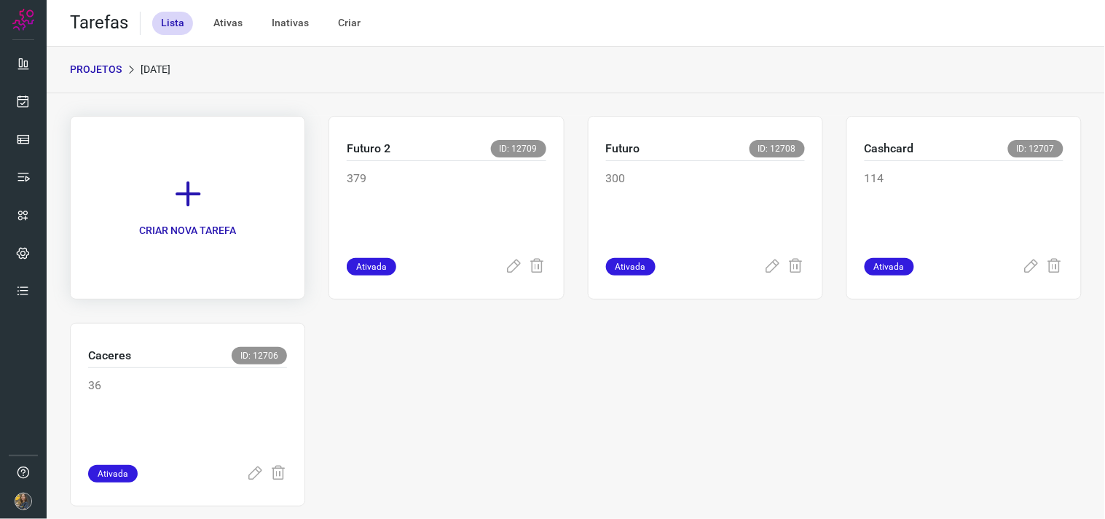
click at [227, 182] on link "CRIAR NOVA TAREFA" at bounding box center [187, 208] width 235 height 184
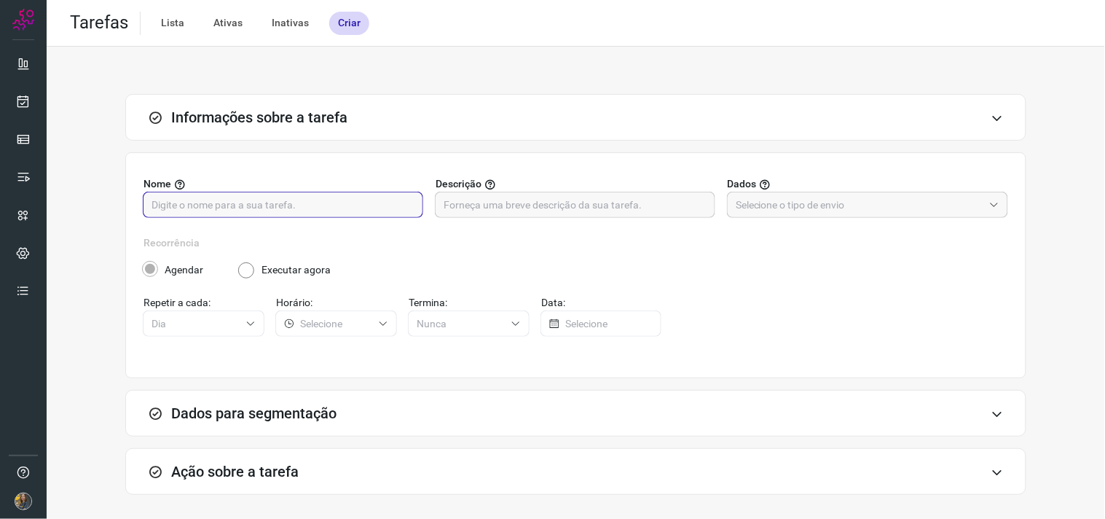
click at [288, 207] on input "text" at bounding box center [283, 204] width 263 height 25
type input "Futuro 3"
click at [522, 208] on input "text" at bounding box center [575, 204] width 263 height 25
type input "300"
click at [727, 203] on div at bounding box center [867, 205] width 281 height 26
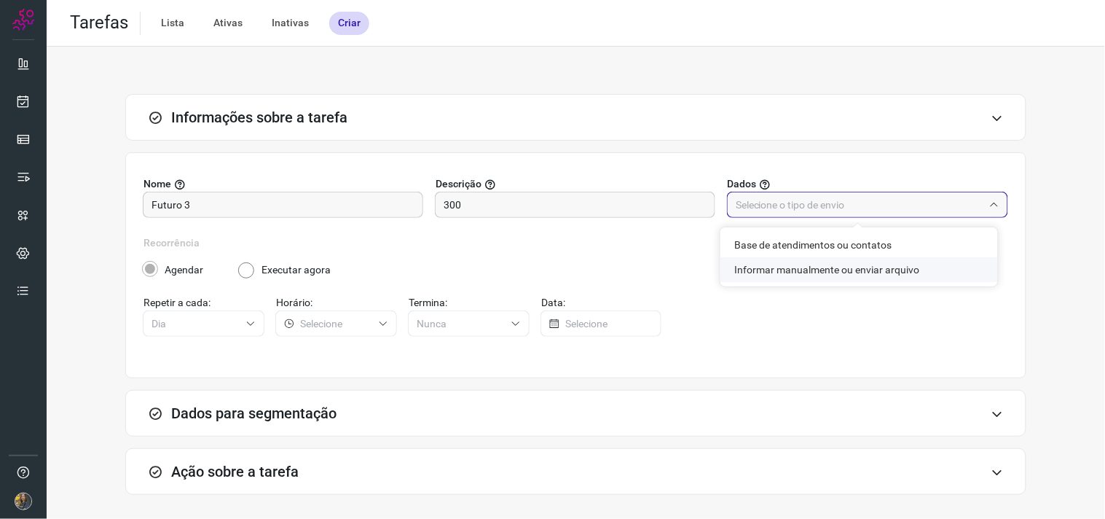
click at [773, 268] on li "Informar manualmente ou enviar arquivo" at bounding box center [859, 269] width 278 height 25
type input "Informar manualmente ou enviar arquivo"
radio input "false"
radio input "true"
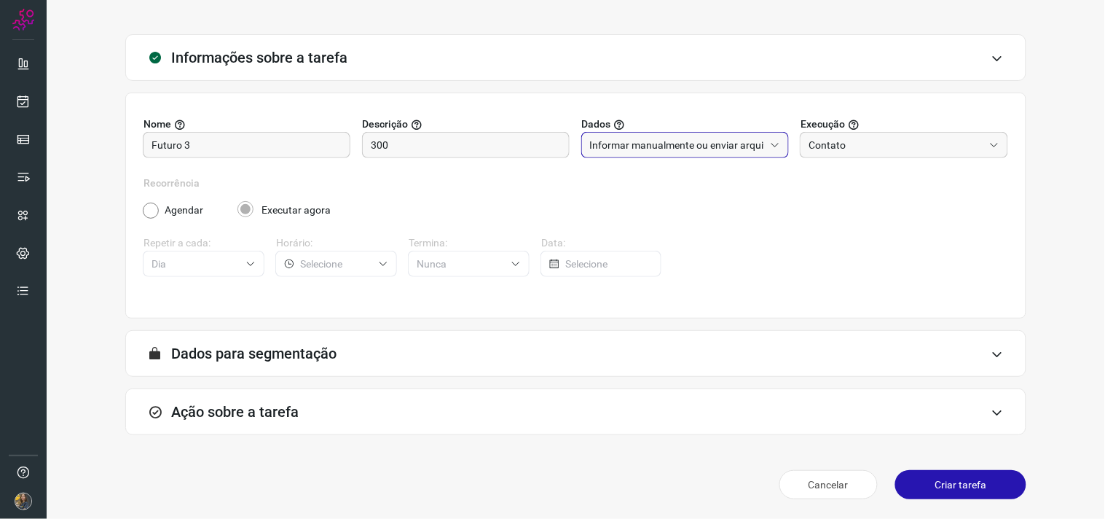
click at [372, 409] on div "Ação sobre a tarefa" at bounding box center [575, 411] width 901 height 47
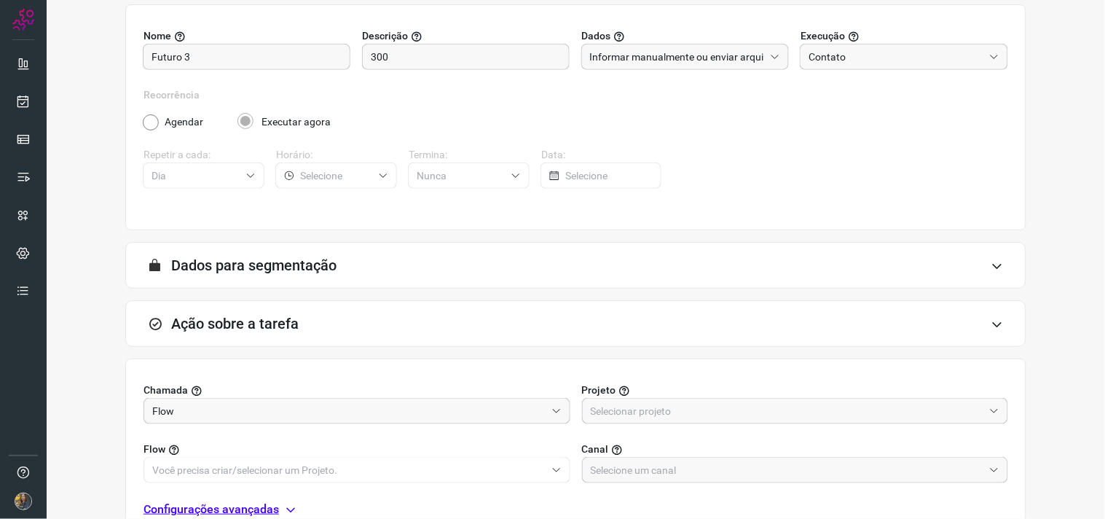
scroll to position [290, 0]
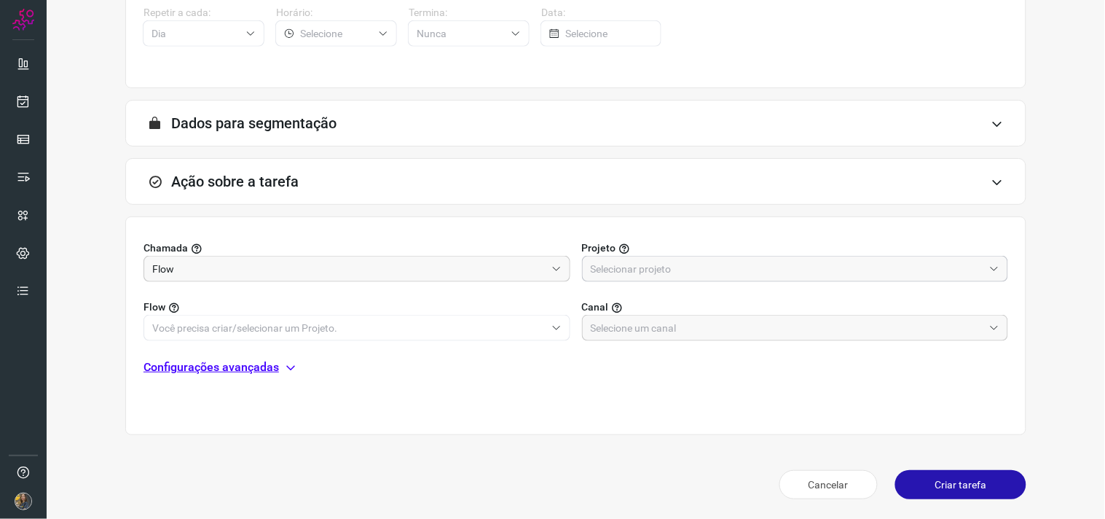
click at [718, 267] on input "text" at bounding box center [787, 268] width 393 height 25
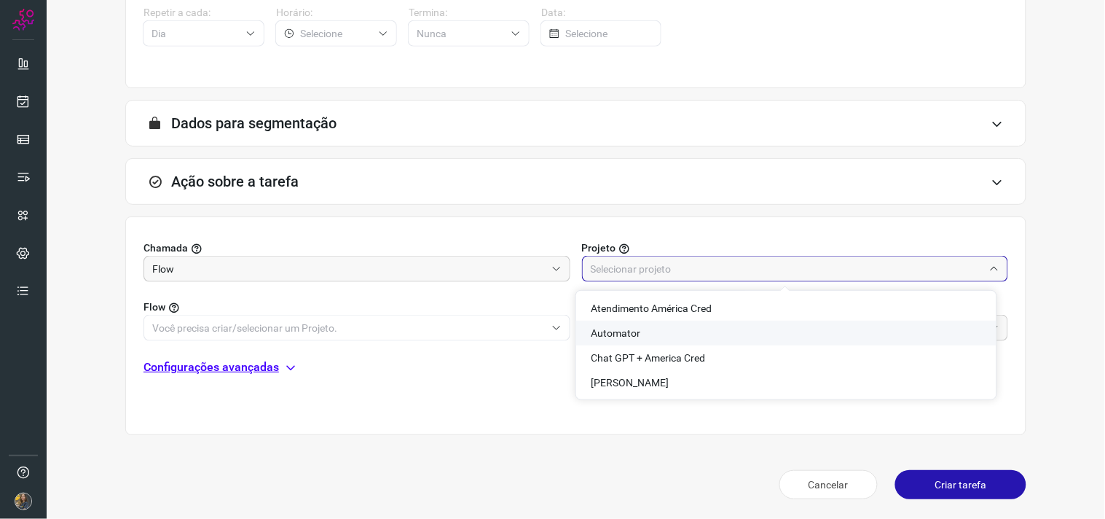
click at [612, 332] on span "Automator" at bounding box center [616, 333] width 50 height 12
type input "Automator"
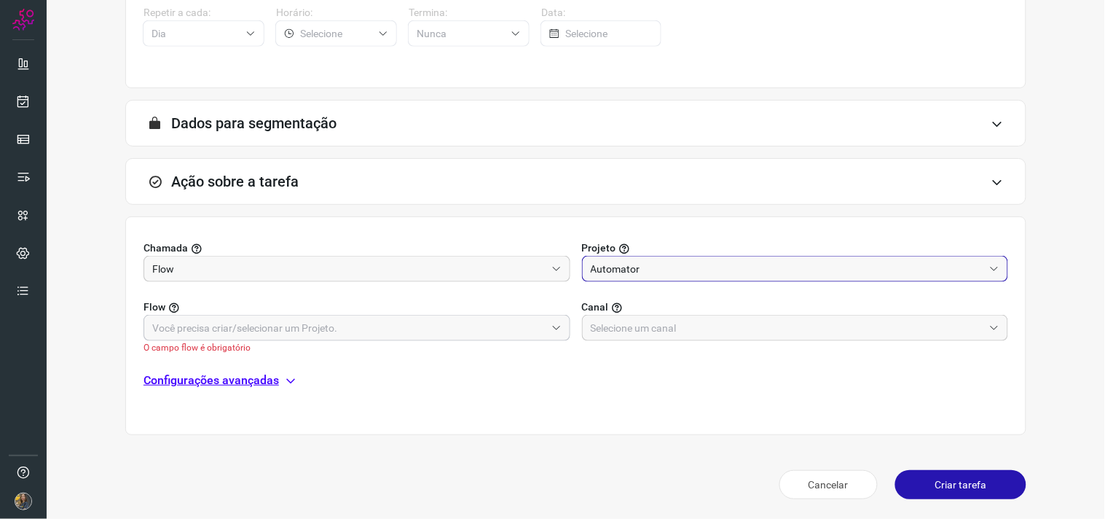
click at [488, 322] on input "text" at bounding box center [348, 327] width 393 height 25
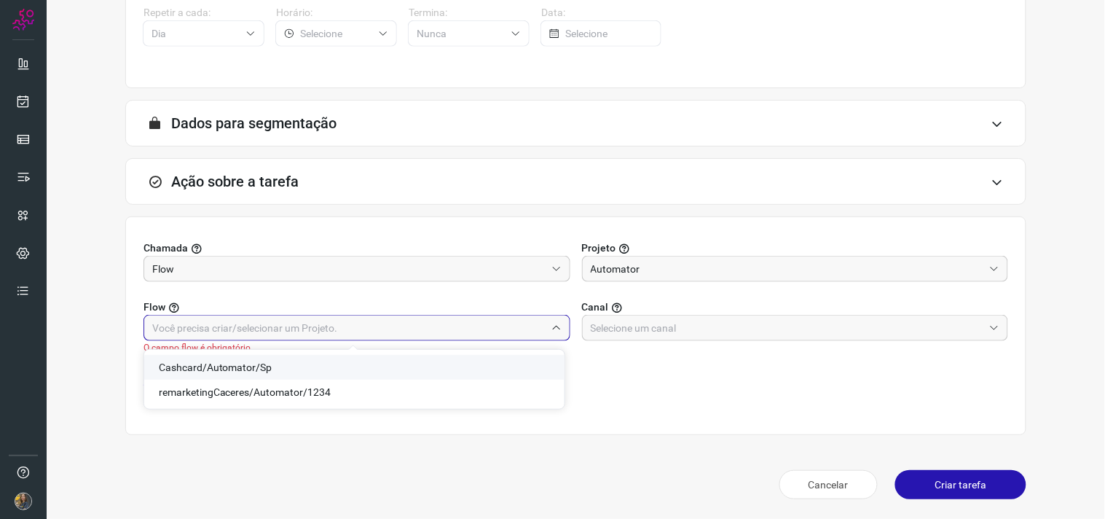
click at [221, 361] on span "Cashcard/Automator/Sp" at bounding box center [216, 367] width 114 height 12
type input "Cashcard/Automator/Sp"
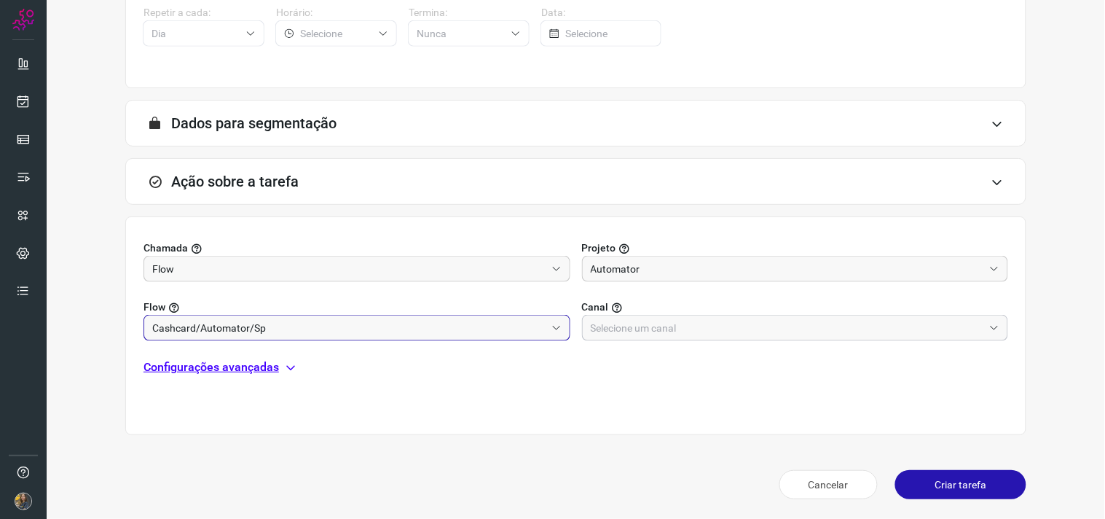
click at [631, 331] on input "text" at bounding box center [787, 327] width 393 height 25
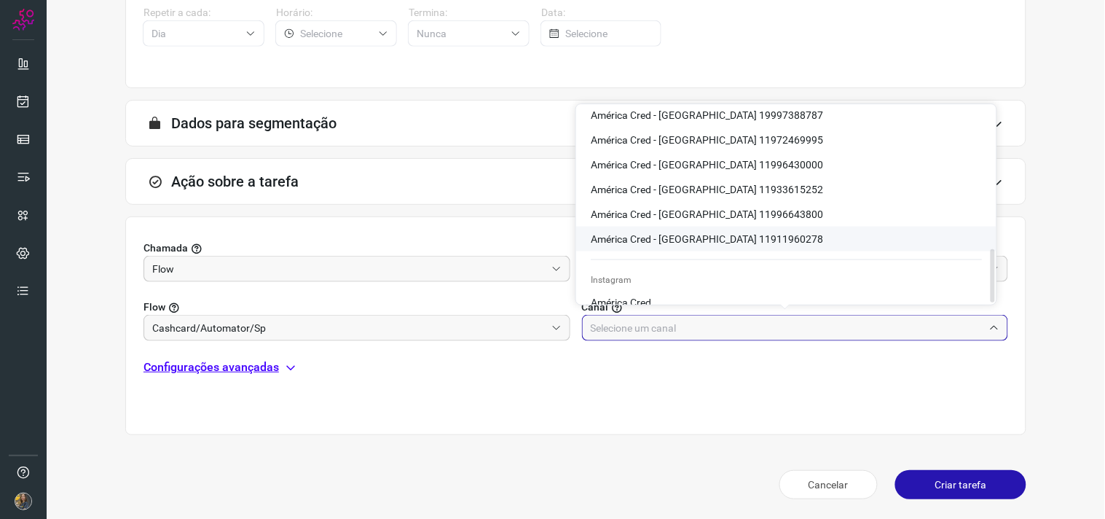
scroll to position [528, 0]
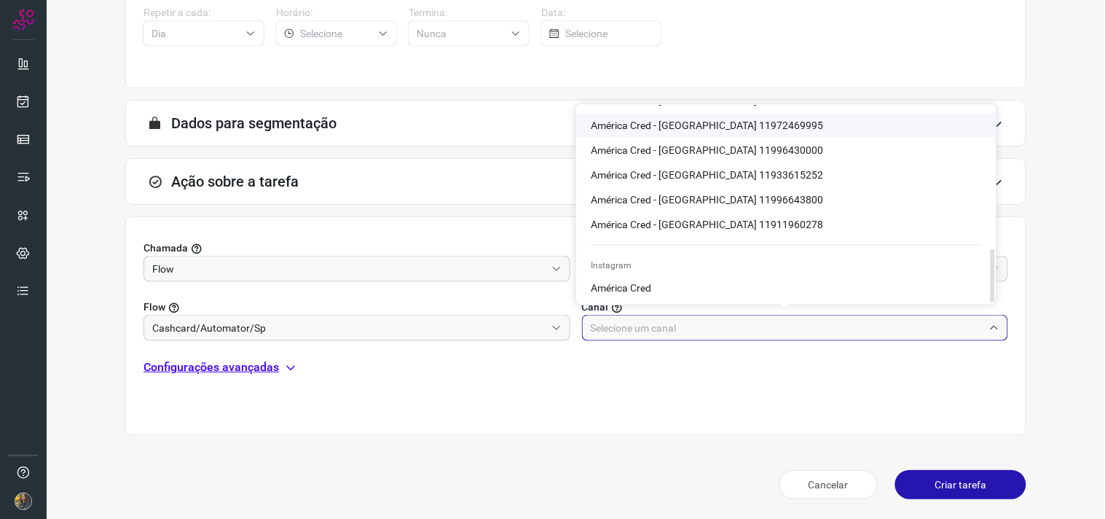
click at [773, 128] on li "América Cred - São Paulo 11972469995" at bounding box center [786, 125] width 420 height 25
type input "América Cred - São Paulo 11972469995"
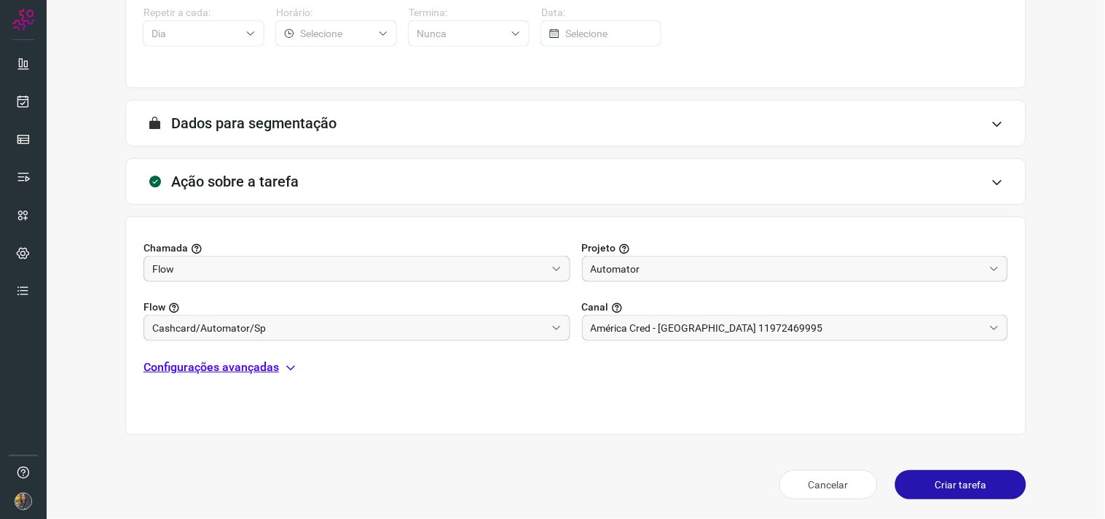
click at [253, 355] on div "Chamada Flow Projeto Automator Flow Cashcard/Automator/Sp Canal América Cred - …" at bounding box center [575, 325] width 901 height 219
click at [256, 379] on div "Chamada Flow Projeto Automator Flow Cashcard/Automator/Sp Canal América Cred - …" at bounding box center [575, 325] width 901 height 219
click at [251, 363] on p "Configurações avançadas" at bounding box center [211, 366] width 135 height 17
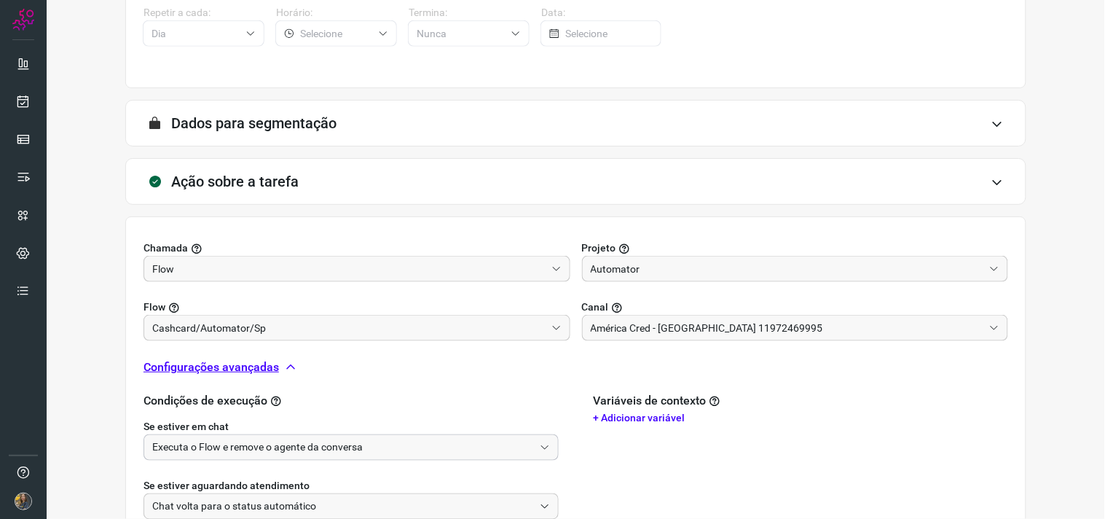
click at [230, 452] on input "Executa o Flow e remove o agente da conversa" at bounding box center [343, 447] width 382 height 25
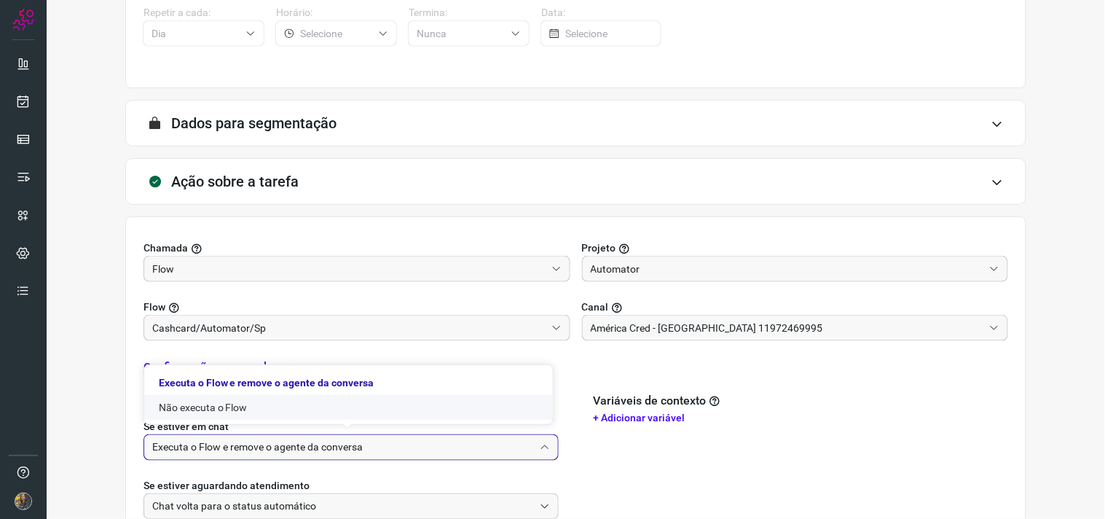
click at [229, 409] on li "Não executa o Flow" at bounding box center [348, 407] width 409 height 25
type input "Não executa o Flow"
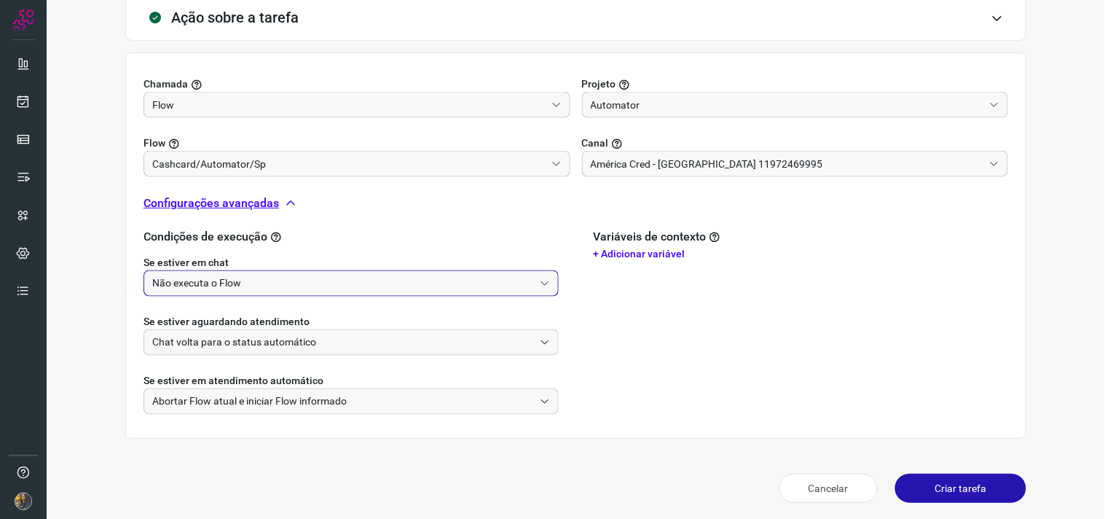
scroll to position [457, 0]
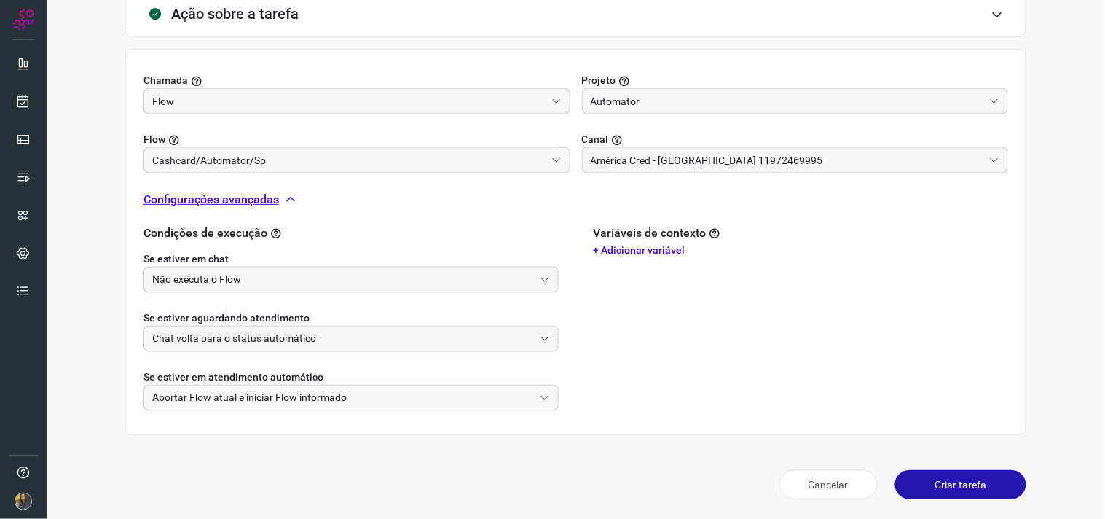
click at [960, 485] on button "Criar tarefa" at bounding box center [960, 484] width 131 height 29
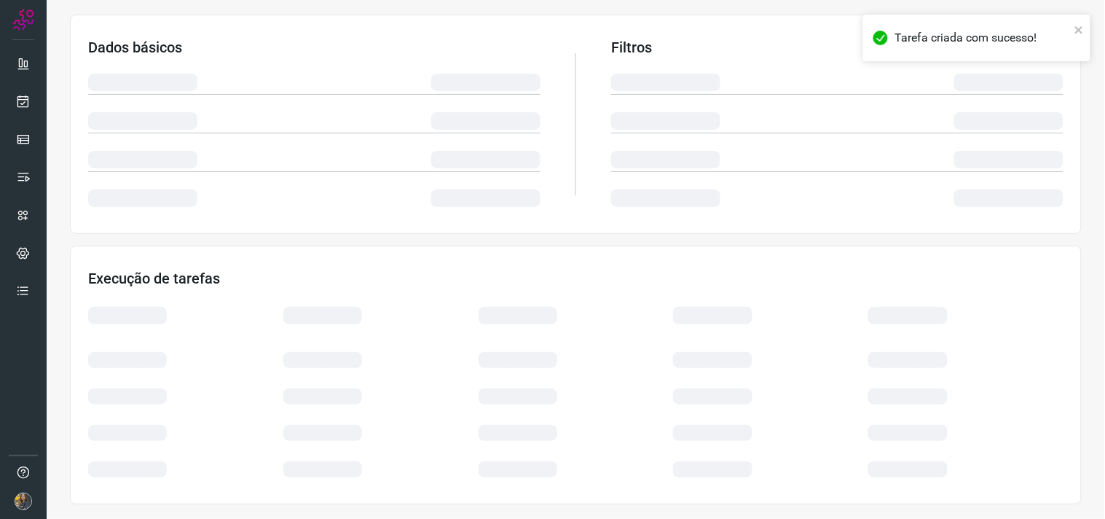
scroll to position [234, 0]
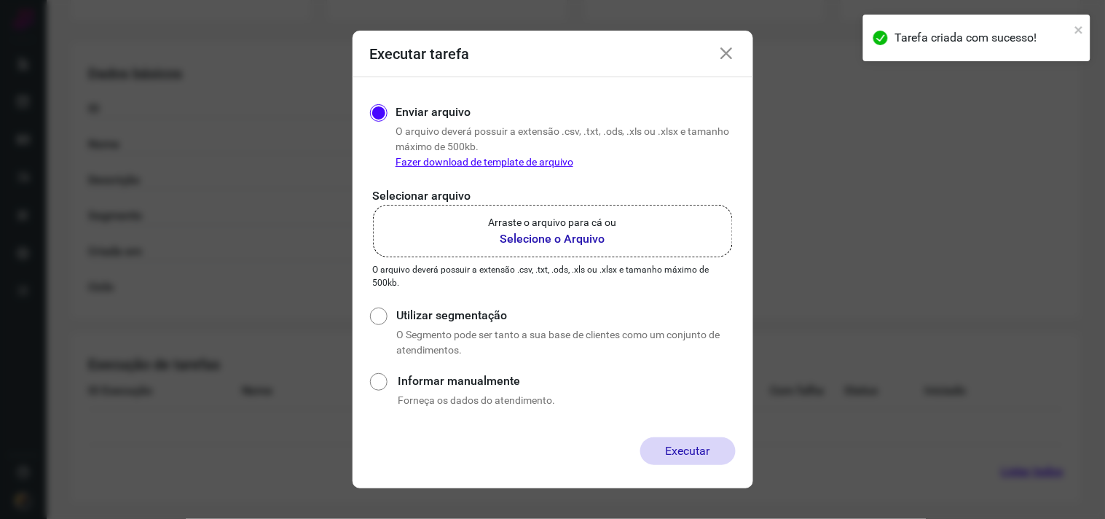
click at [632, 245] on label "Arraste o arquivo para cá ou Selecione o Arquivo" at bounding box center [553, 231] width 360 height 52
click at [0, 0] on input "Arraste o arquivo para cá ou Selecione o Arquivo" at bounding box center [0, 0] width 0 height 0
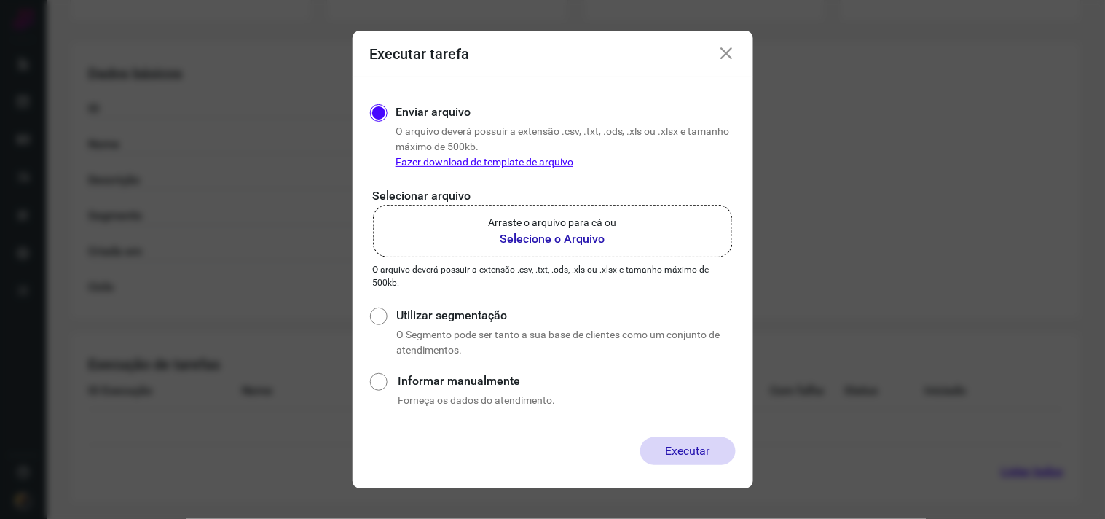
click at [519, 248] on label "Arraste o arquivo para cá ou Selecione o Arquivo" at bounding box center [553, 231] width 360 height 52
click at [0, 0] on input "Arraste o arquivo para cá ou Selecione o Arquivo" at bounding box center [0, 0] width 0 height 0
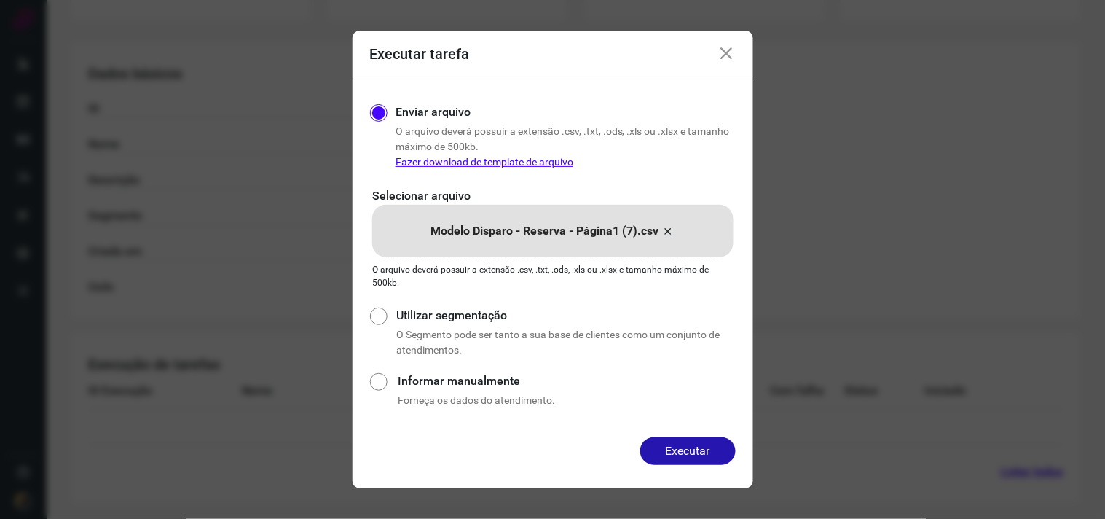
click at [693, 452] on button "Executar" at bounding box center [687, 451] width 95 height 28
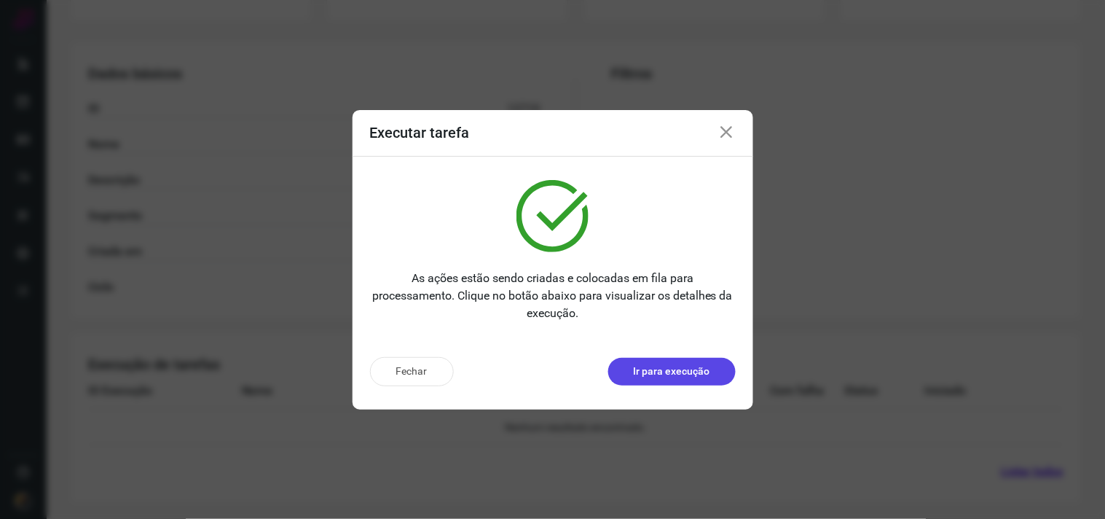
click at [652, 381] on button "Ir para execução" at bounding box center [671, 372] width 127 height 28
